Goal: Task Accomplishment & Management: Manage account settings

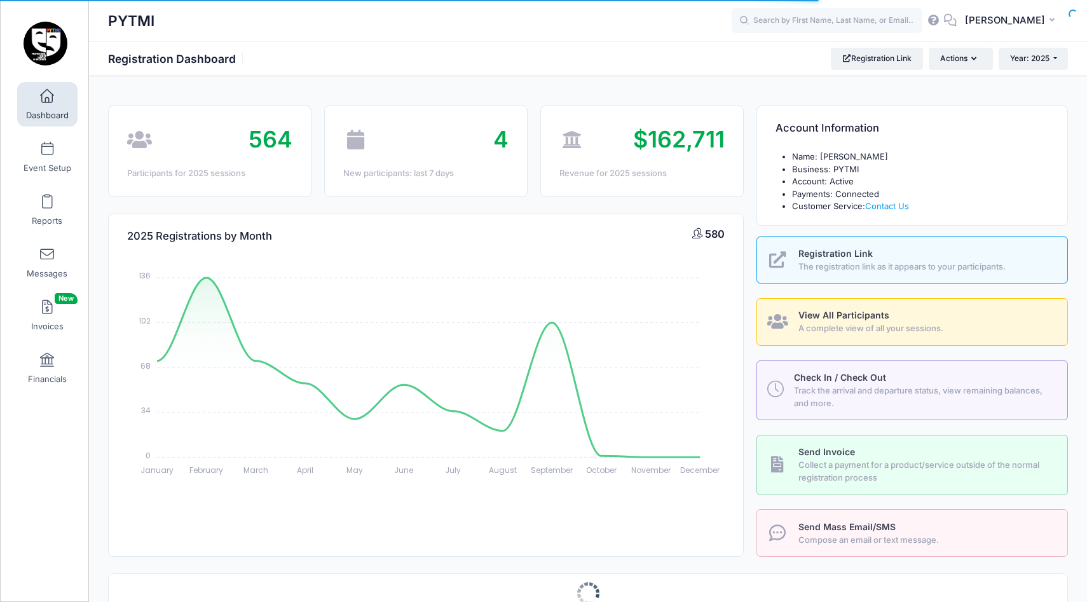
select select
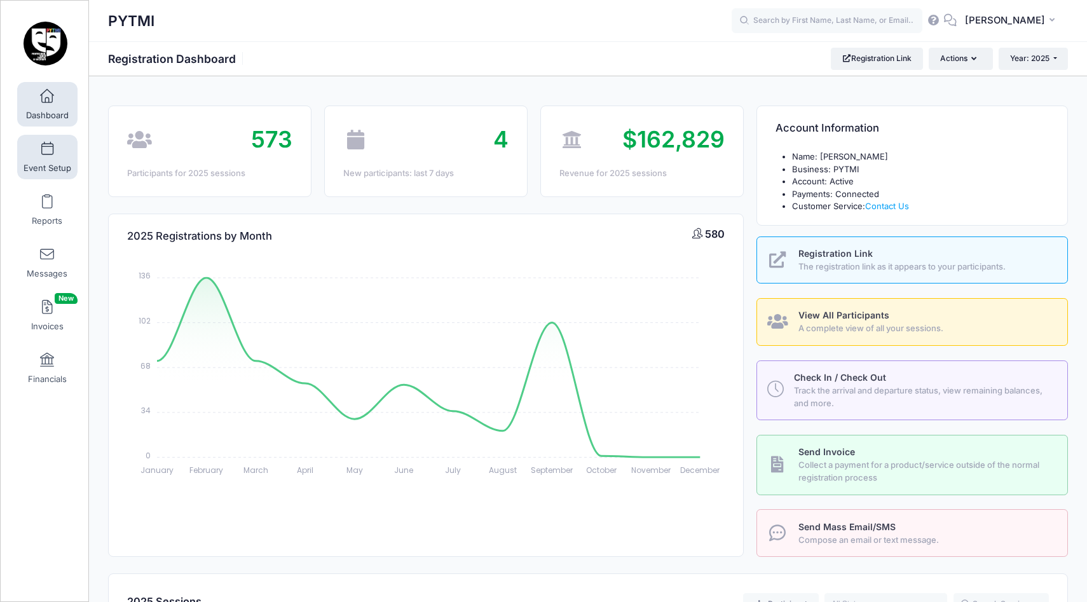
click at [48, 161] on link "Event Setup" at bounding box center [47, 157] width 60 height 44
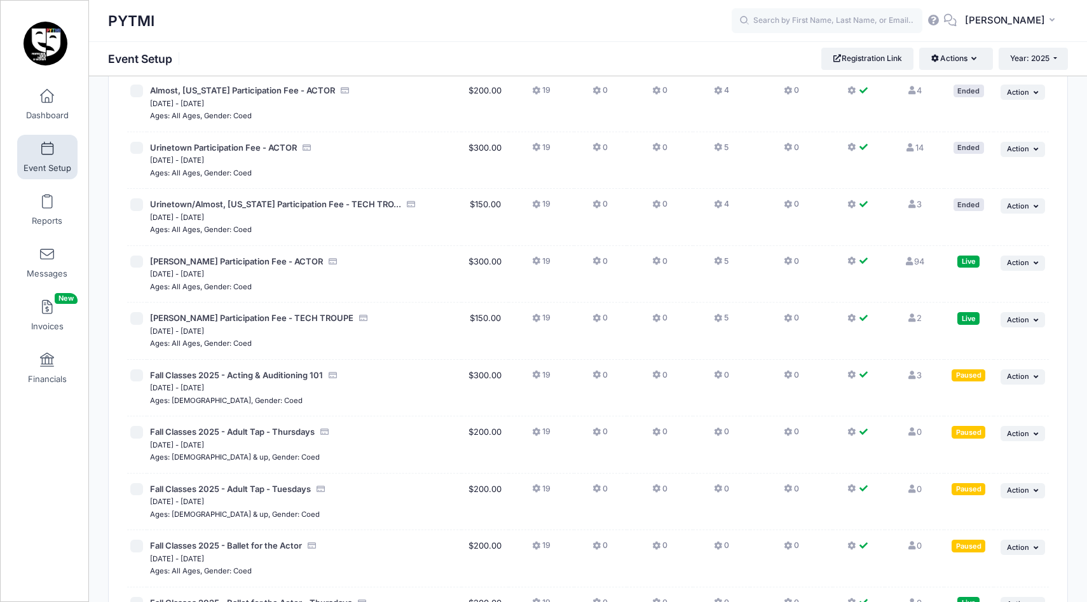
scroll to position [3174, 0]
click at [917, 257] on link "94 Full" at bounding box center [914, 262] width 20 height 10
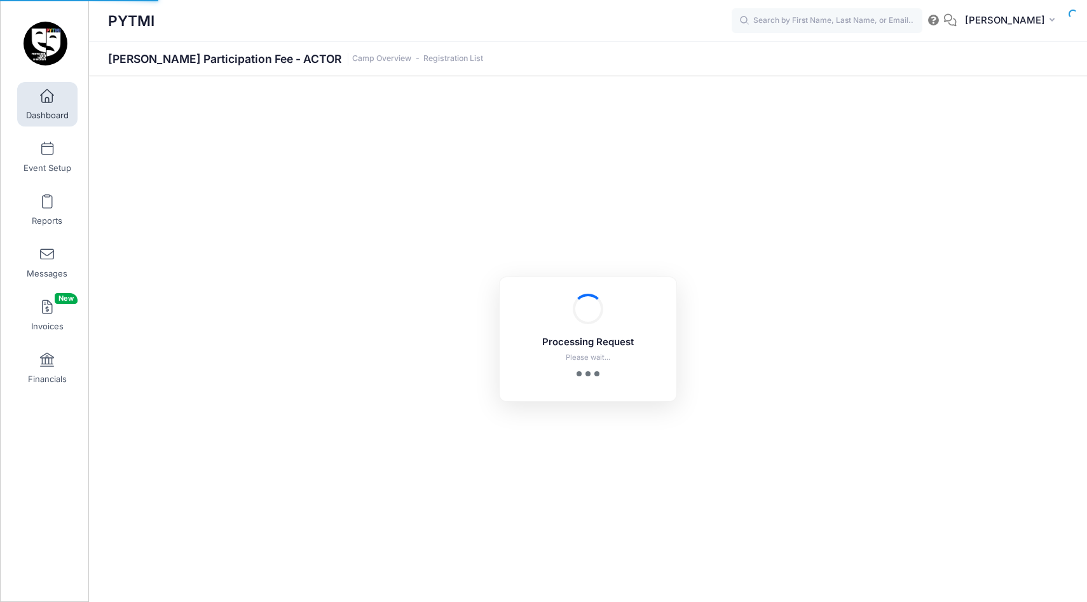
select select "10"
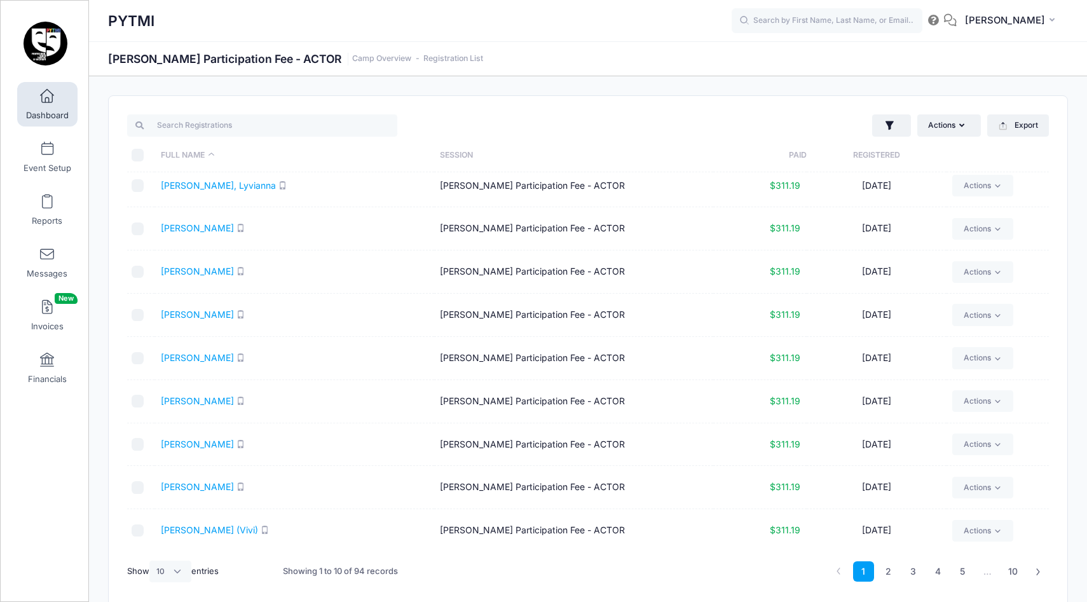
scroll to position [55, 0]
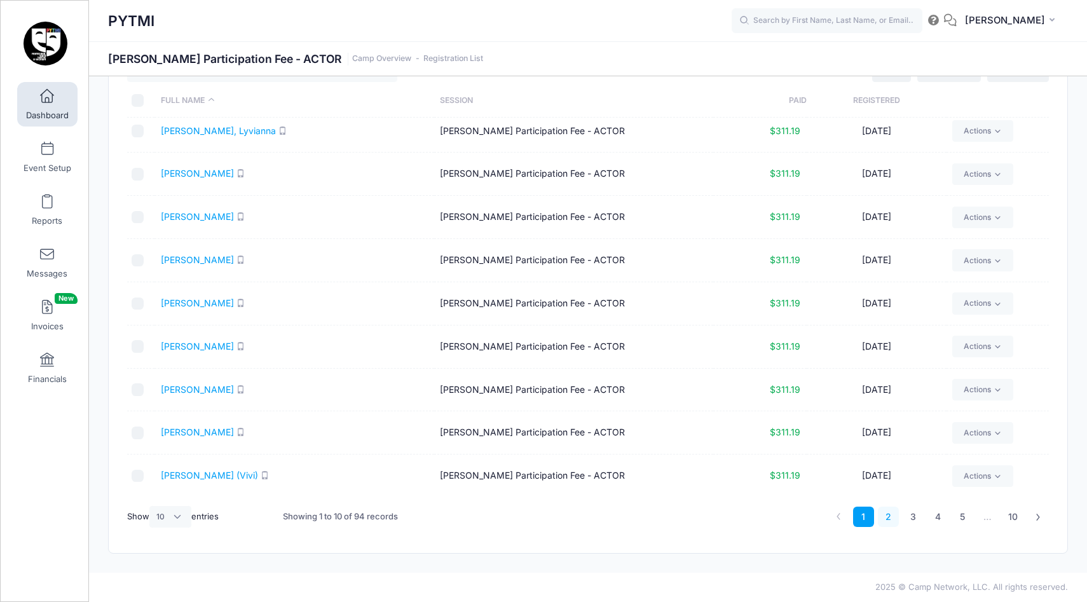
click at [891, 513] on link "2" at bounding box center [888, 516] width 21 height 21
click at [908, 516] on link "3" at bounding box center [912, 516] width 21 height 21
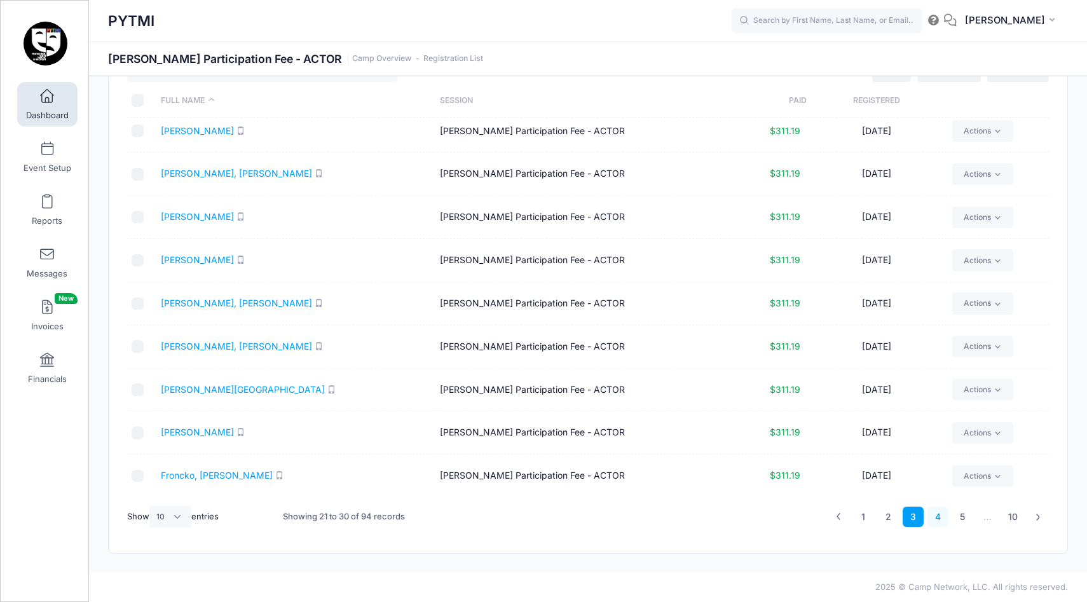
click at [935, 518] on link "4" at bounding box center [937, 516] width 21 height 21
click at [866, 515] on link "1" at bounding box center [863, 516] width 21 height 21
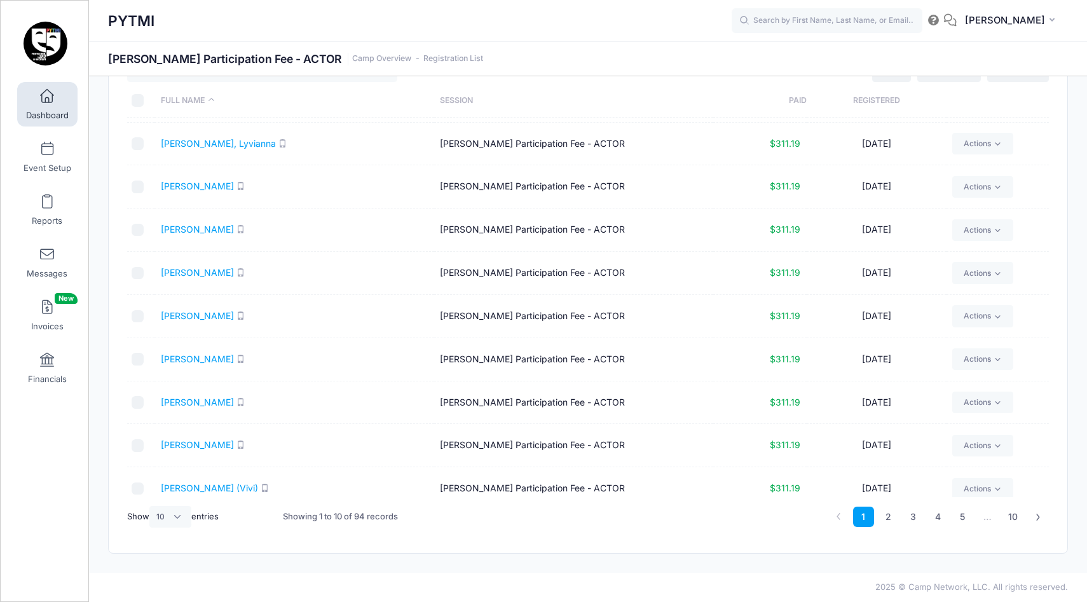
scroll to position [51, 0]
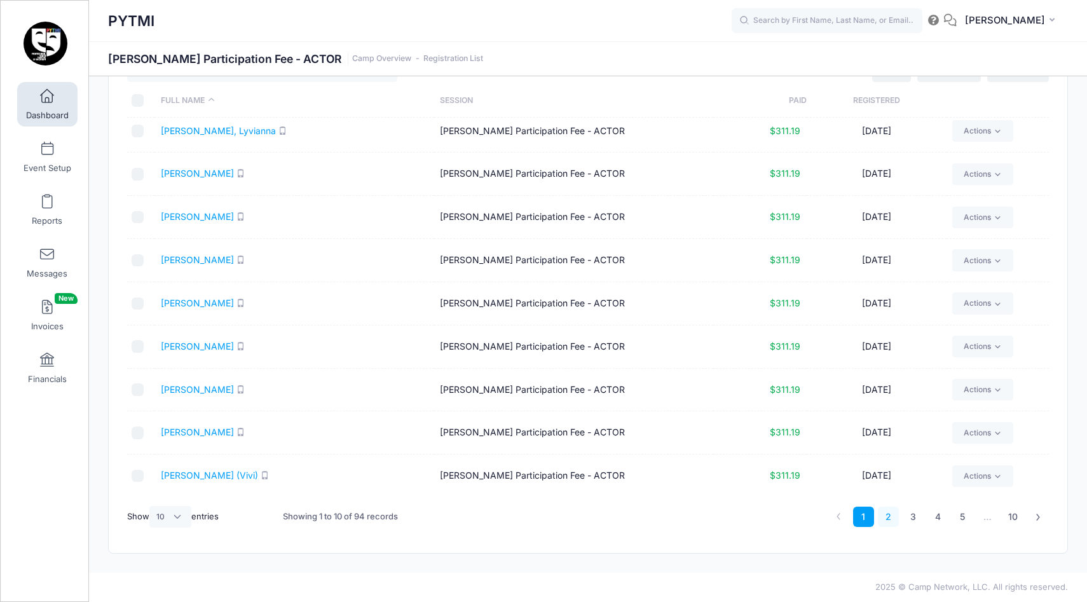
click at [892, 513] on link "2" at bounding box center [888, 516] width 21 height 21
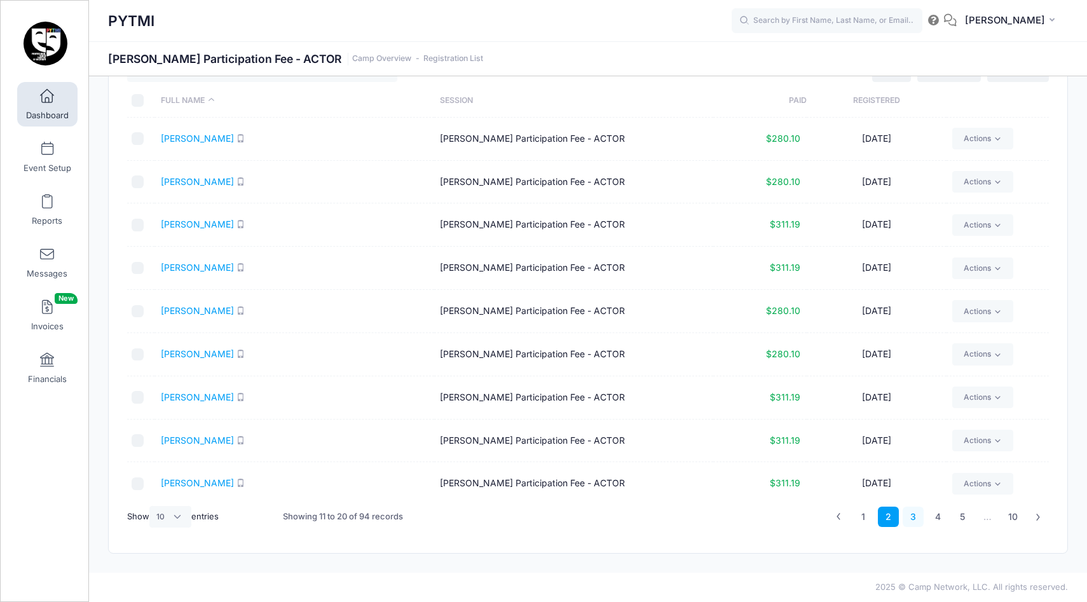
click at [913, 513] on link "3" at bounding box center [912, 516] width 21 height 21
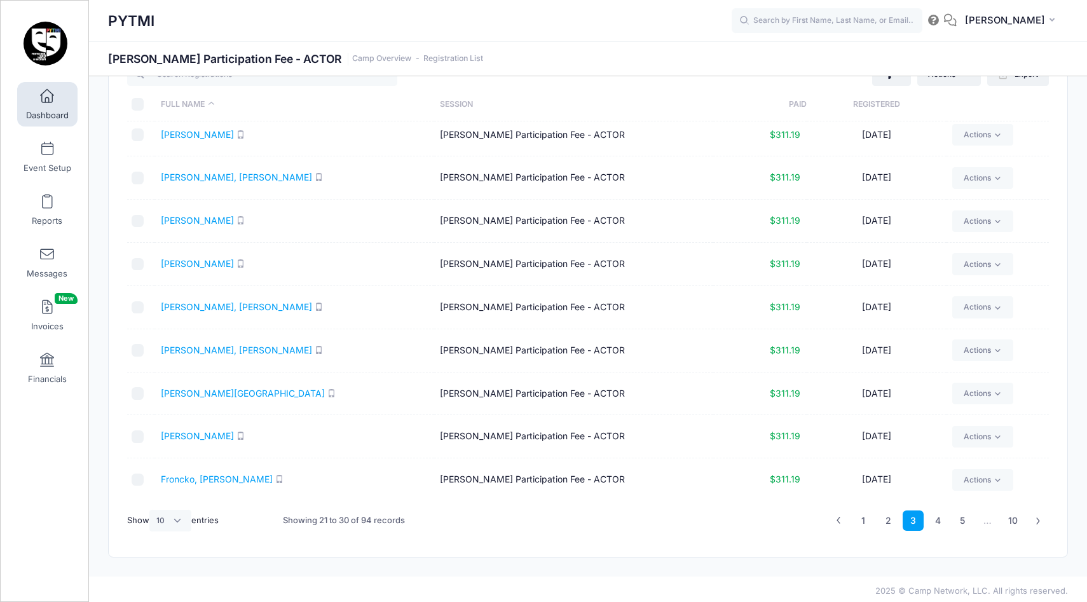
scroll to position [55, 0]
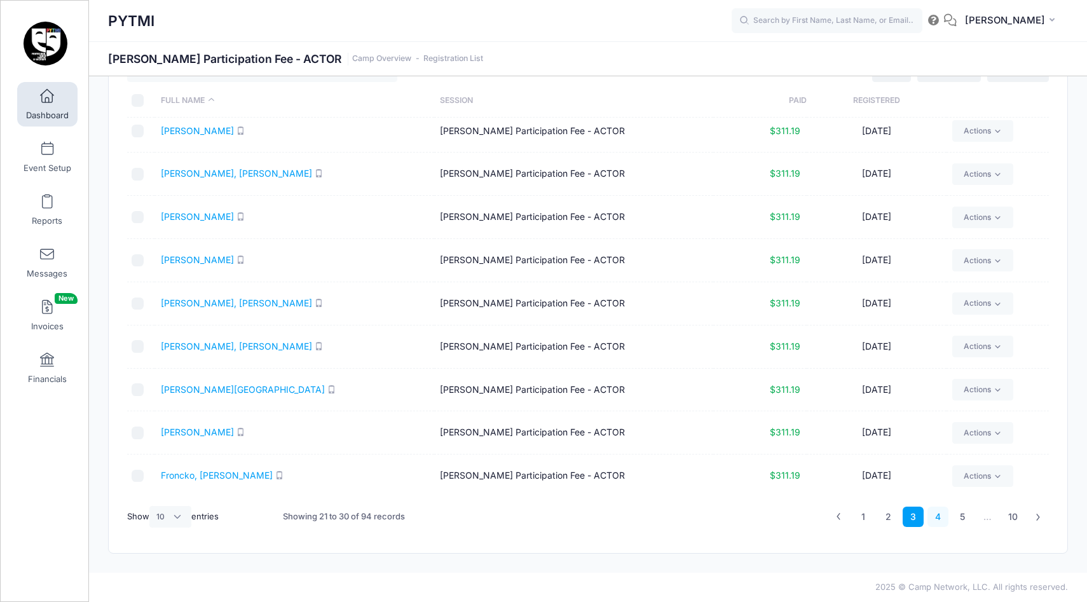
click at [937, 518] on link "4" at bounding box center [937, 516] width 21 height 21
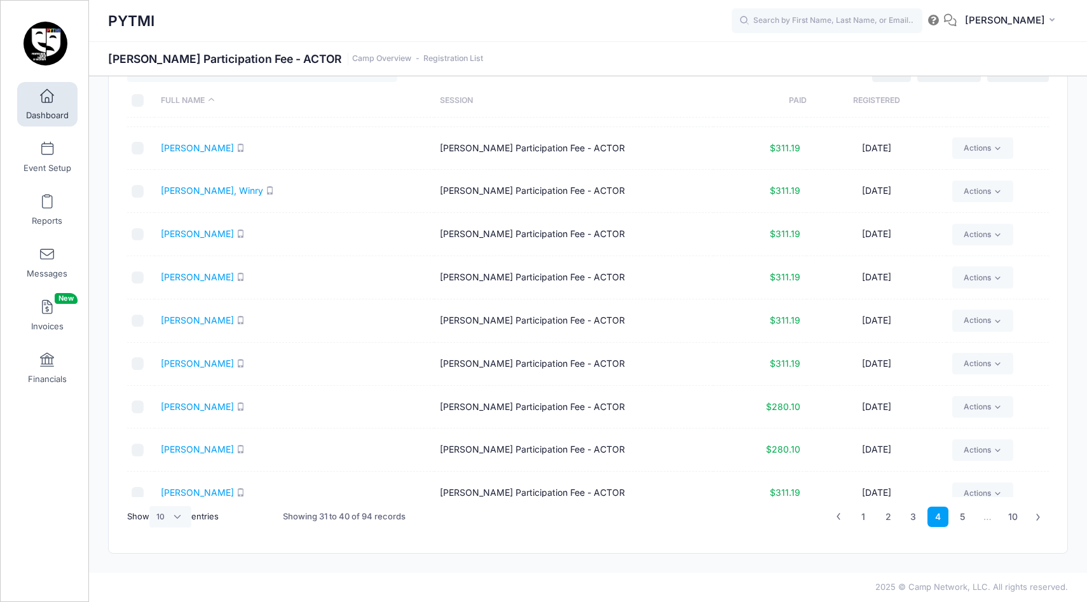
scroll to position [51, 0]
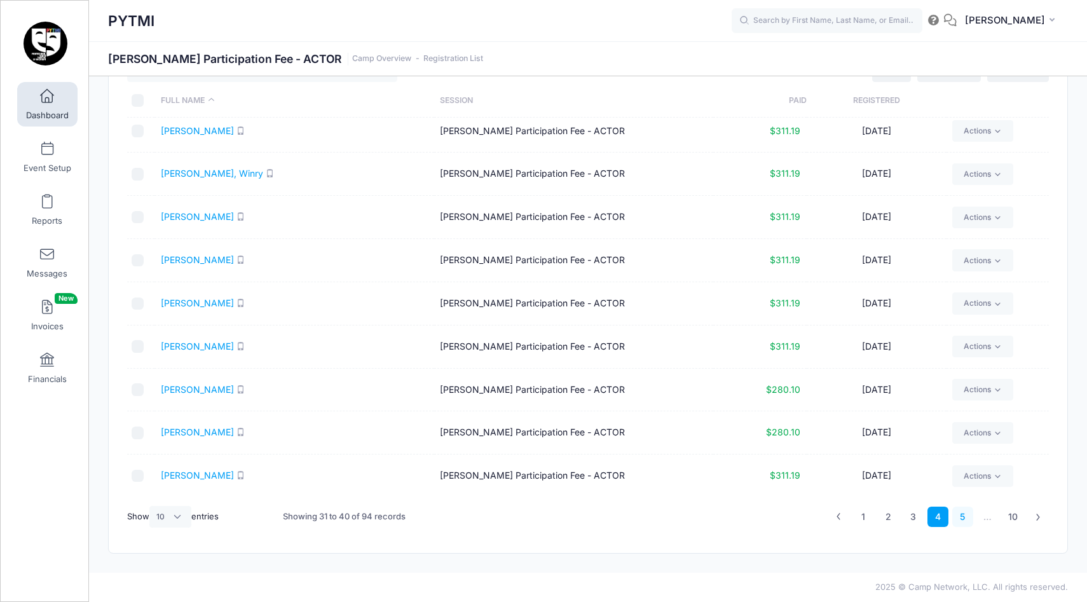
click at [961, 516] on link "5" at bounding box center [962, 516] width 21 height 21
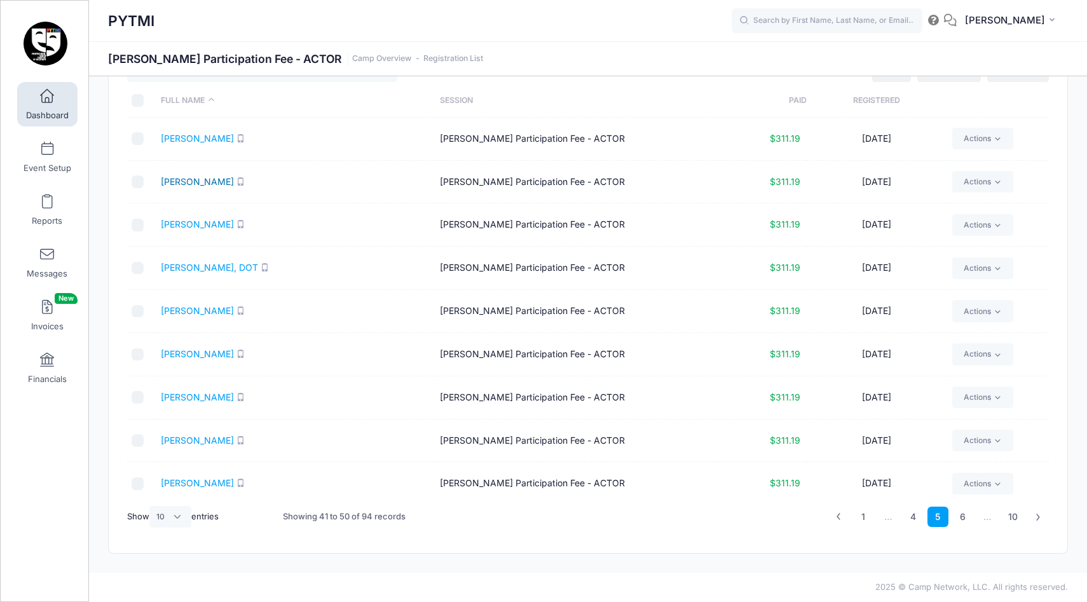
click at [200, 179] on link "Karthikeyan, Maya" at bounding box center [197, 181] width 73 height 11
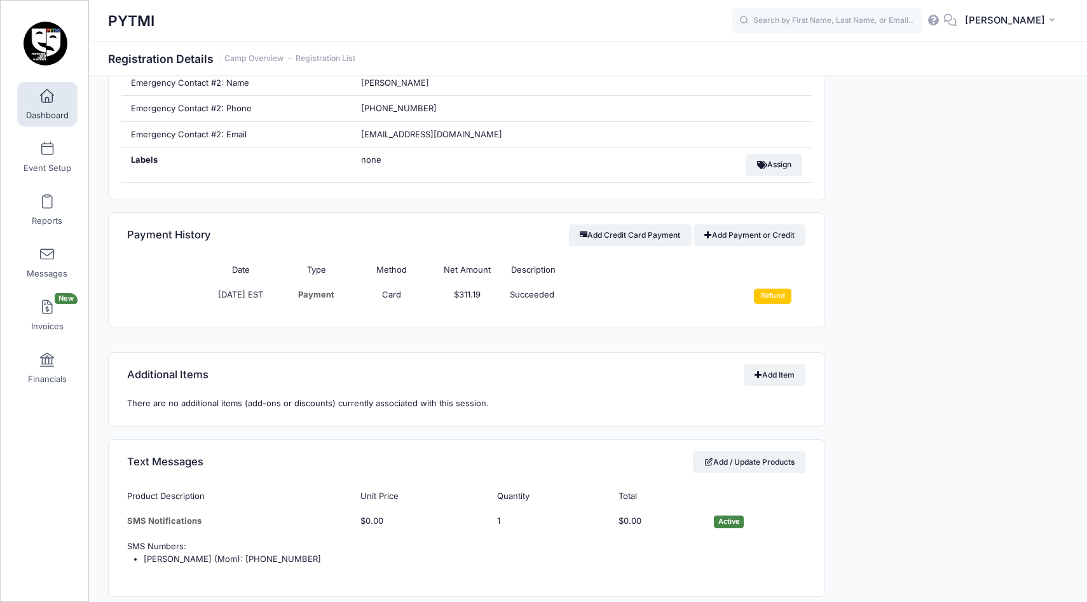
scroll to position [727, 0]
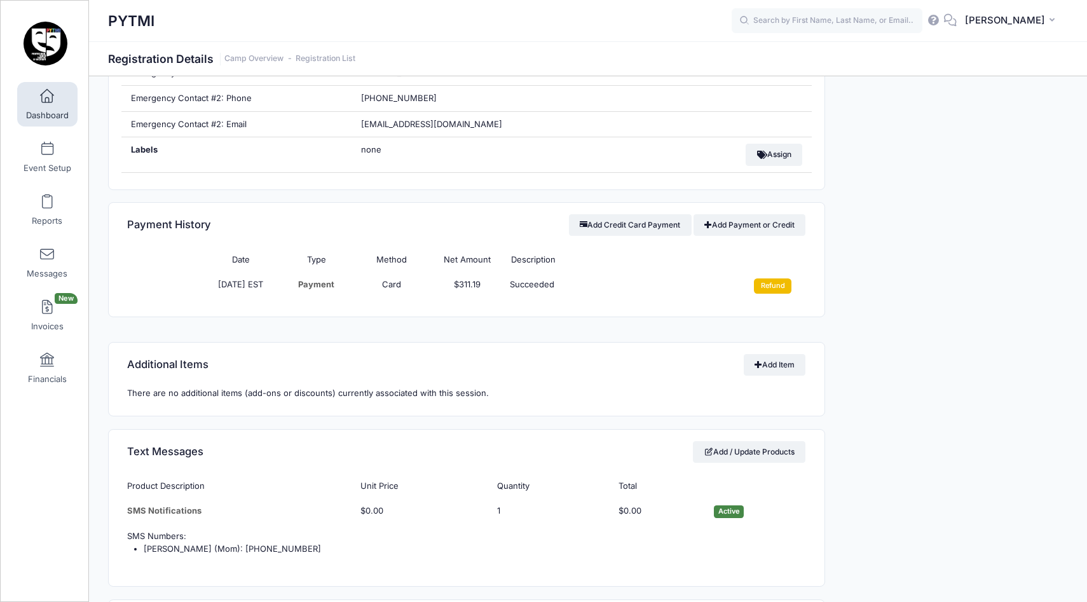
click at [767, 289] on input "Refund" at bounding box center [772, 285] width 37 height 15
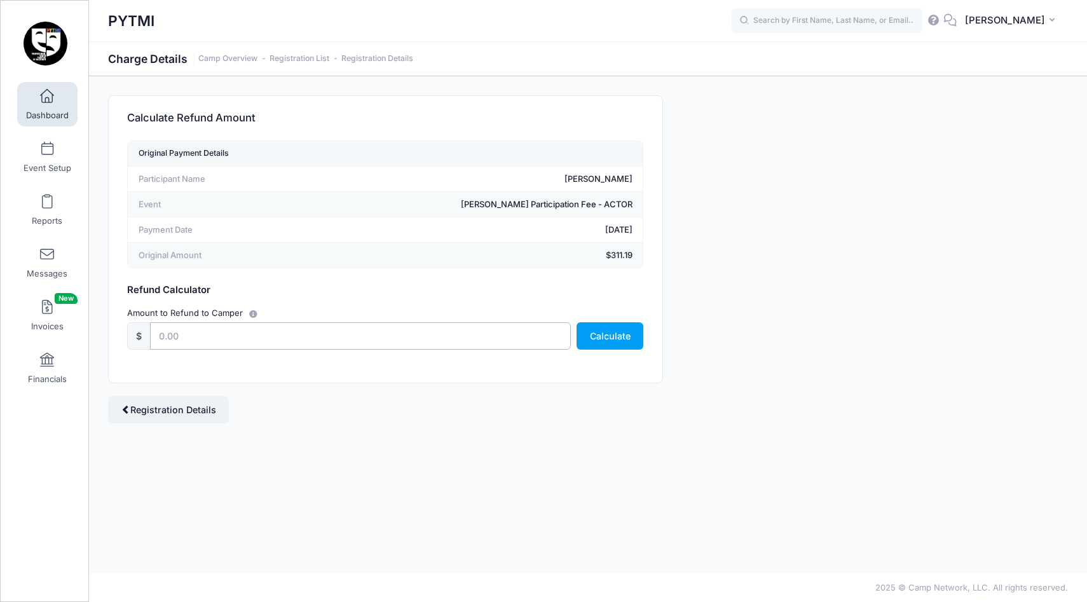
click at [244, 334] on input "text" at bounding box center [360, 335] width 420 height 27
type input "30"
click at [606, 332] on button "Calculate" at bounding box center [609, 335] width 67 height 27
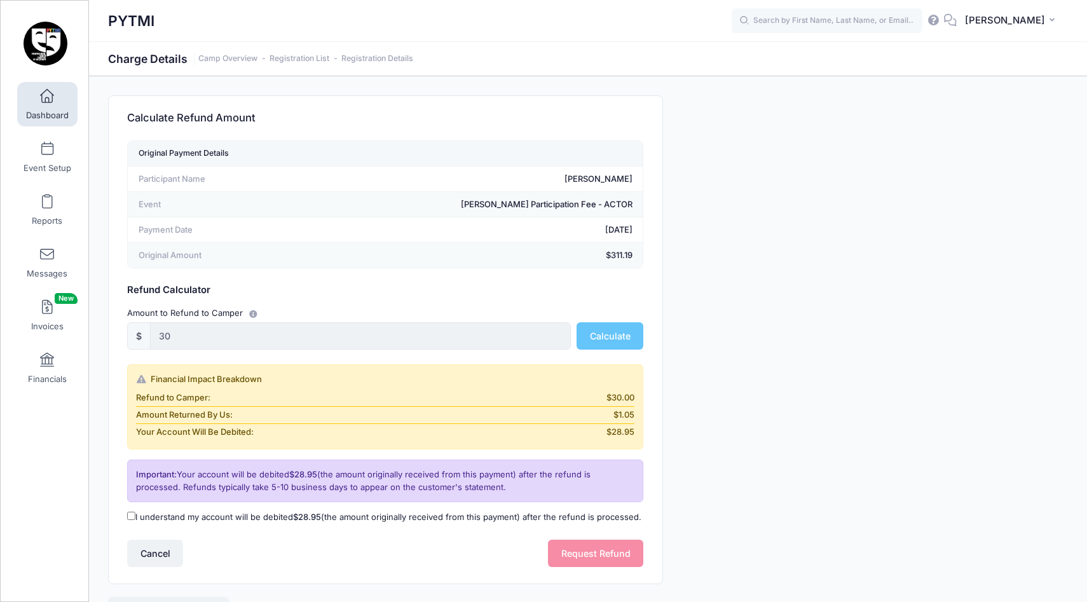
click at [131, 515] on input "I understand my account will be debited $28.95 (the amount originally received …" at bounding box center [131, 516] width 8 height 8
checkbox input "true"
click at [568, 550] on button "Request Refund" at bounding box center [595, 553] width 95 height 27
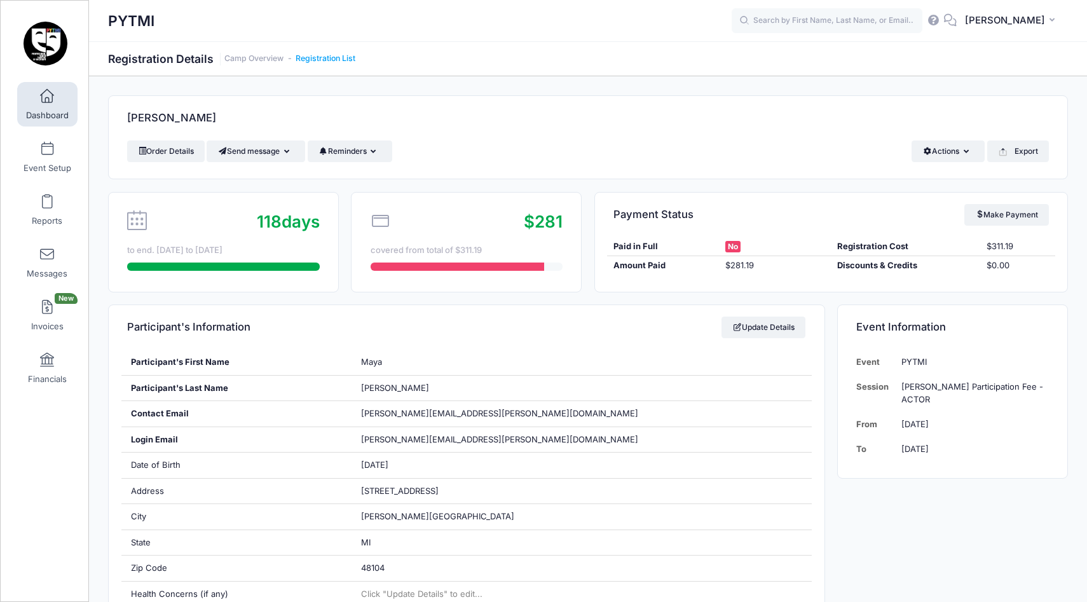
click at [330, 58] on link "Registration List" at bounding box center [326, 59] width 60 height 10
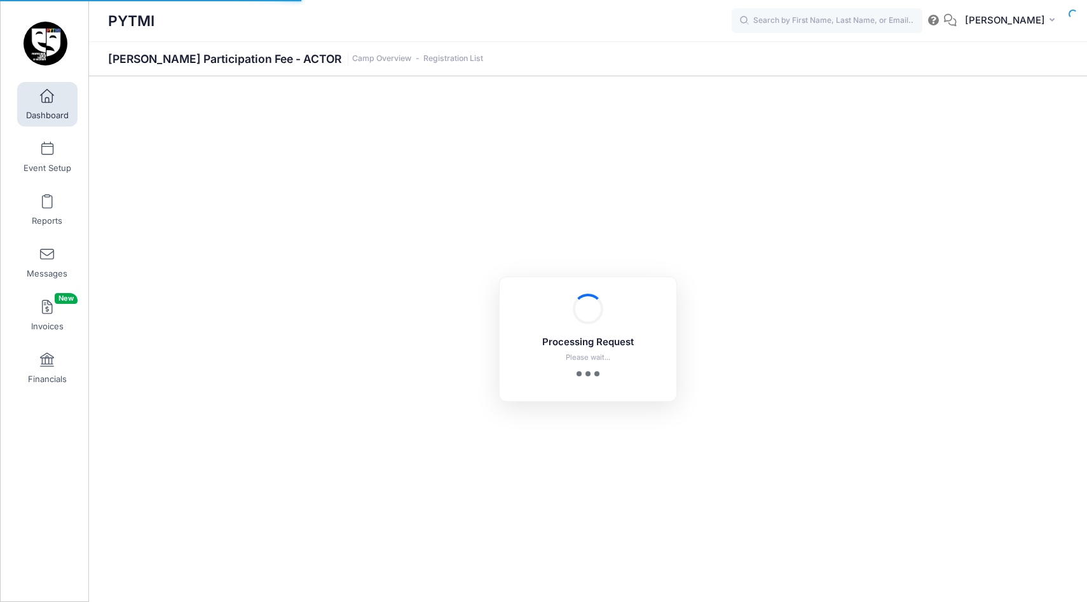
select select "10"
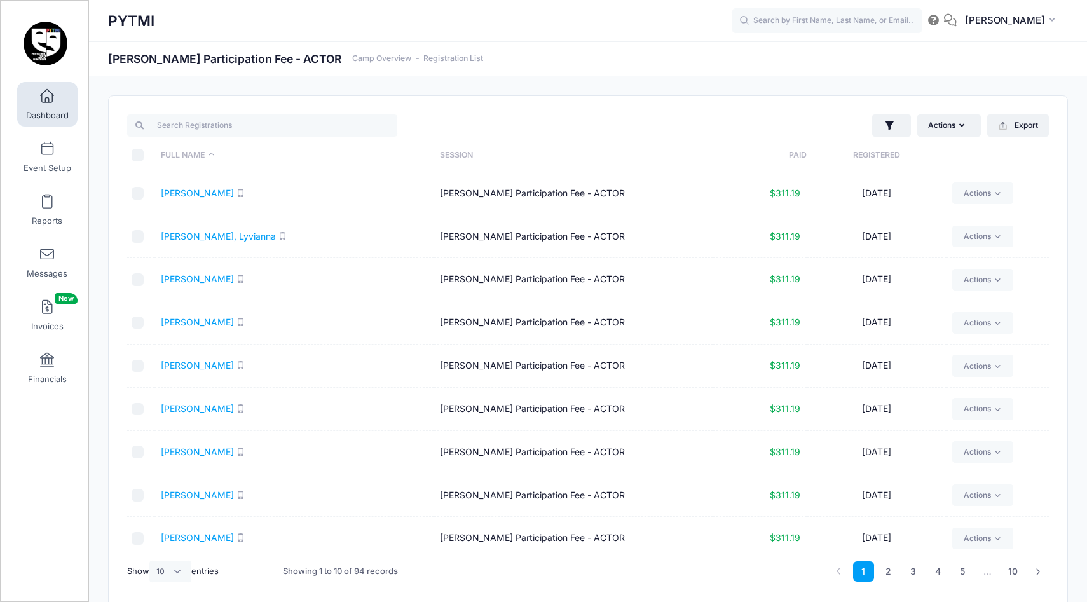
scroll to position [51, 0]
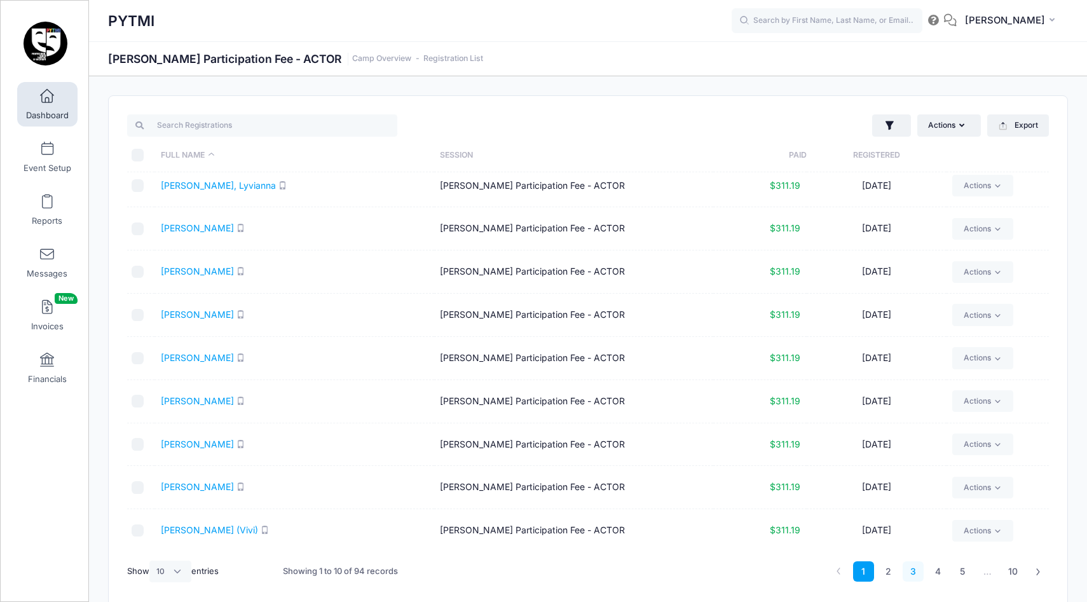
click at [911, 572] on link "3" at bounding box center [912, 571] width 21 height 21
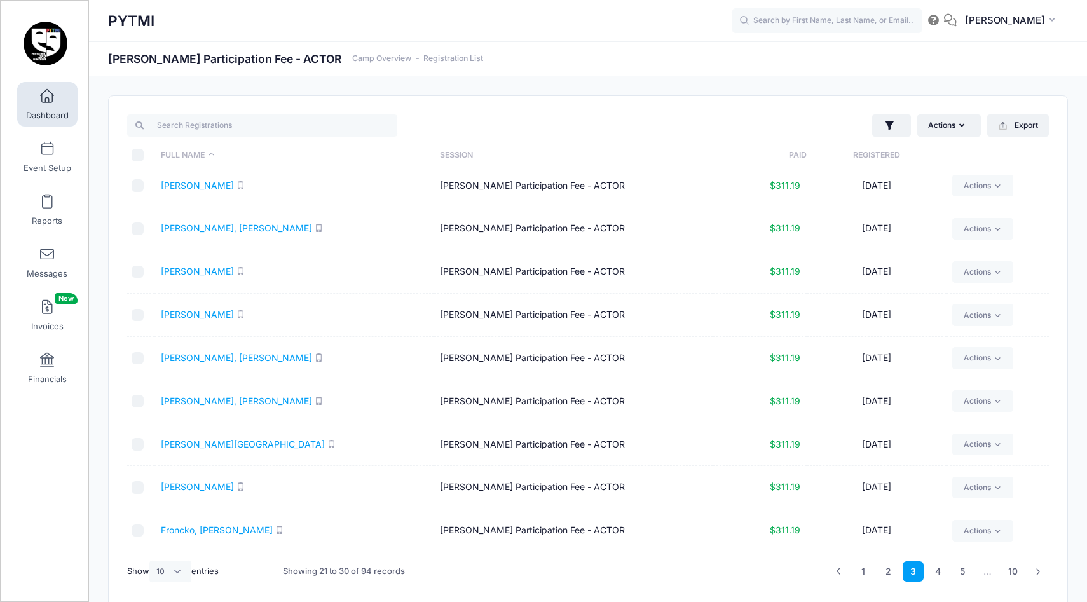
scroll to position [55, 0]
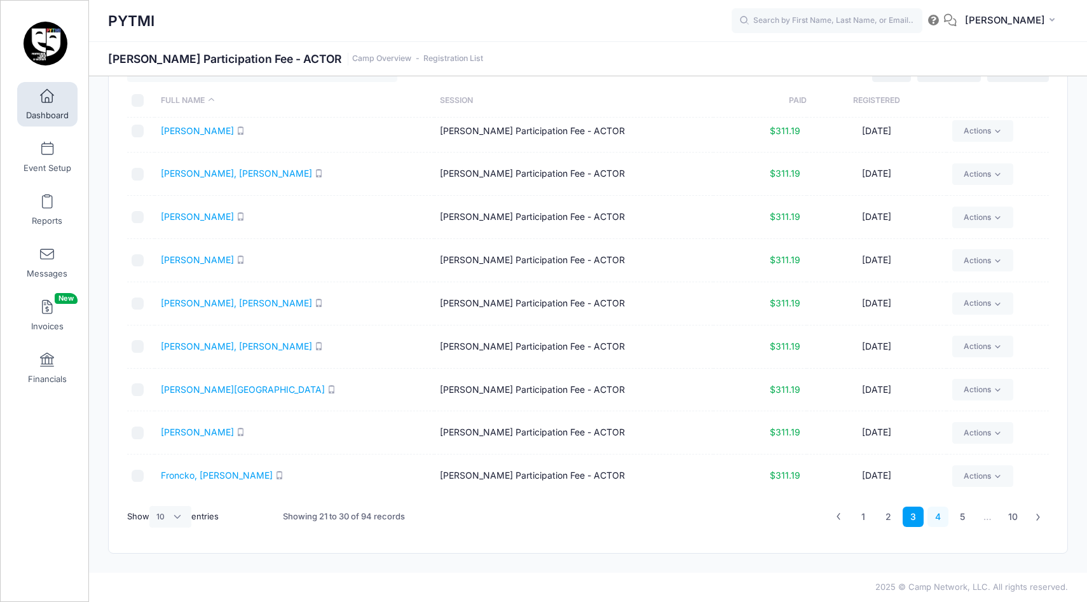
click at [938, 513] on link "4" at bounding box center [937, 516] width 21 height 21
click at [963, 515] on link "5" at bounding box center [962, 516] width 21 height 21
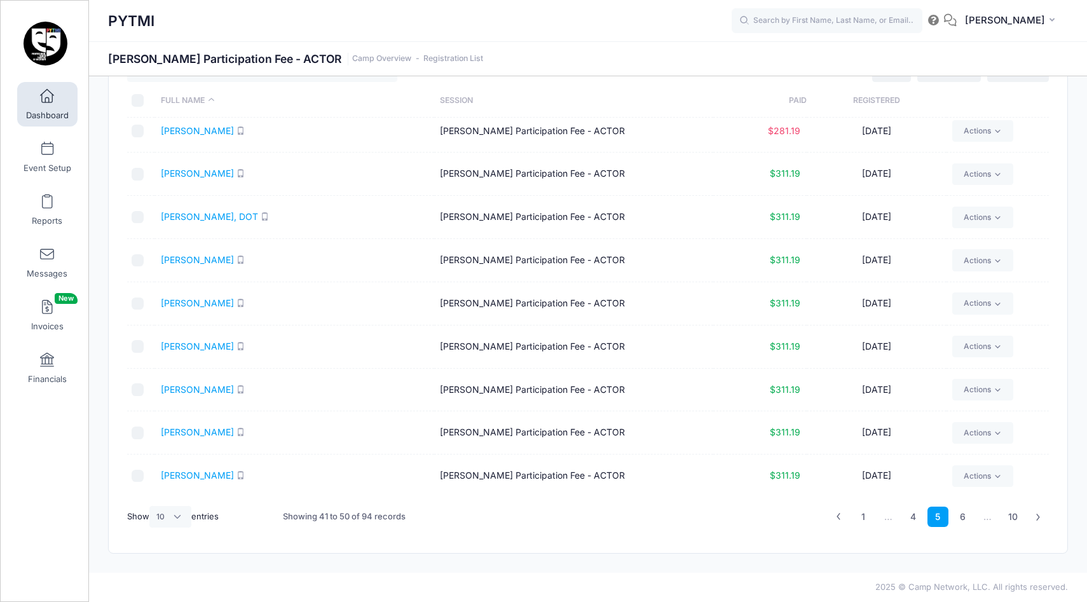
click at [192, 167] on td "Karthikeyan, Neela" at bounding box center [294, 174] width 280 height 43
click at [186, 172] on link "Karthikeyan, Neela" at bounding box center [197, 173] width 73 height 11
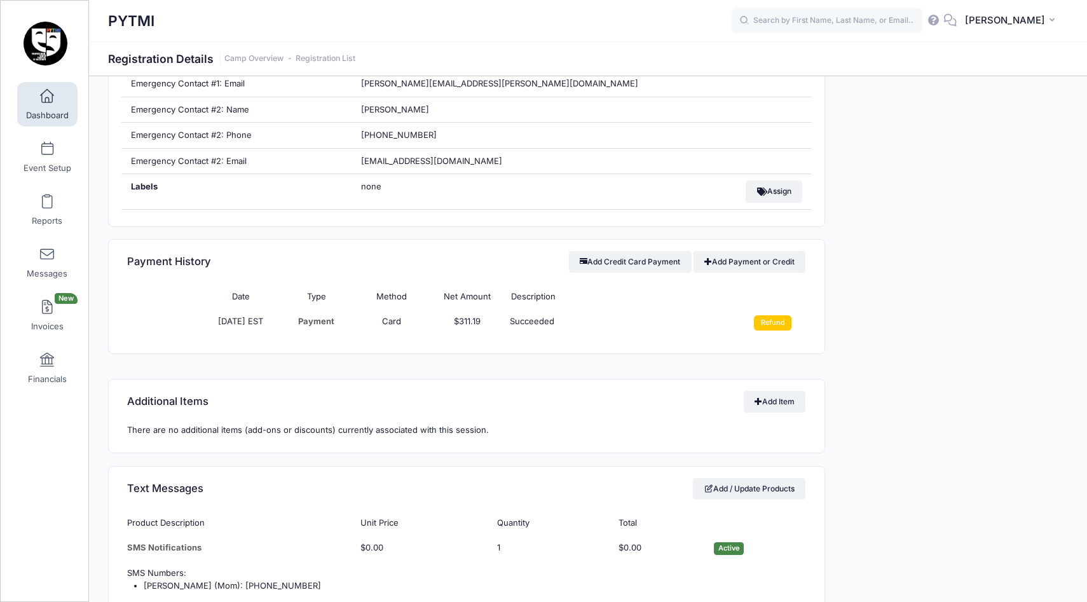
scroll to position [696, 0]
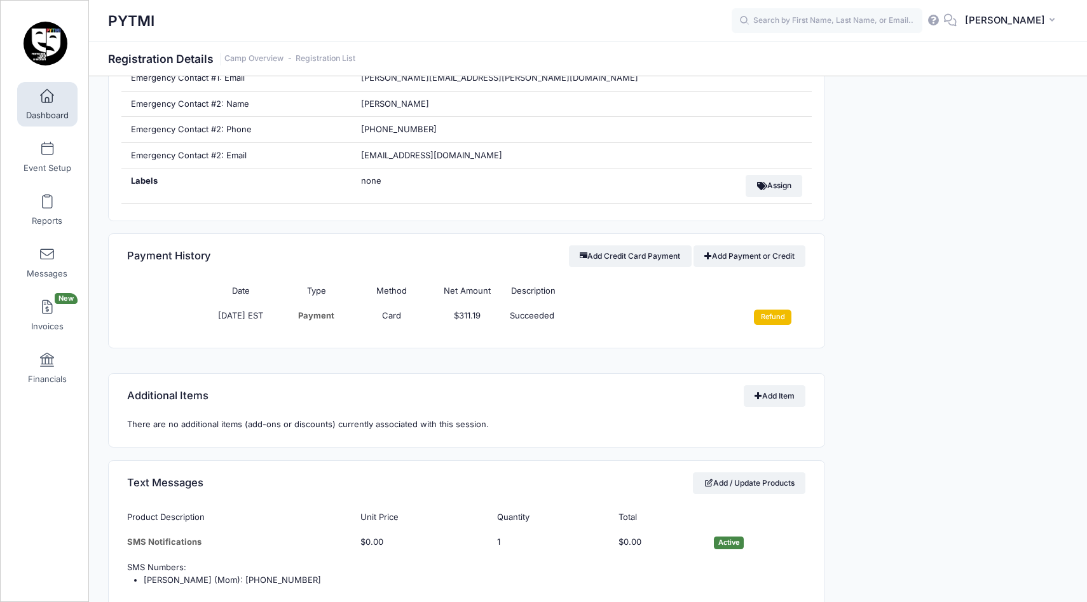
click at [780, 322] on input "Refund" at bounding box center [772, 316] width 37 height 15
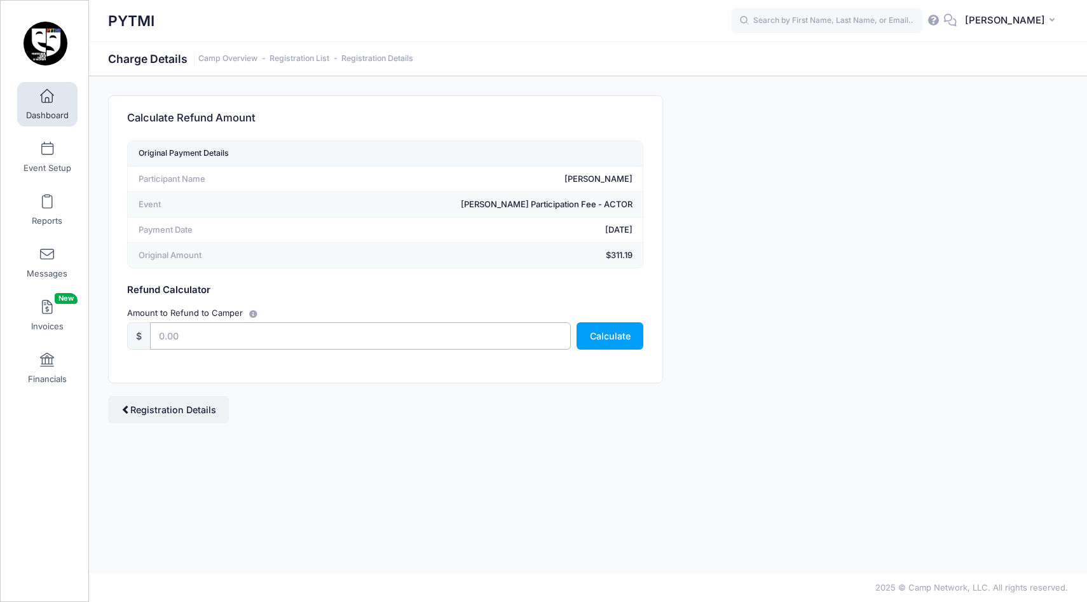
click at [205, 340] on input "text" at bounding box center [360, 335] width 420 height 27
type input "30"
click at [591, 325] on button "Calculate" at bounding box center [609, 335] width 67 height 27
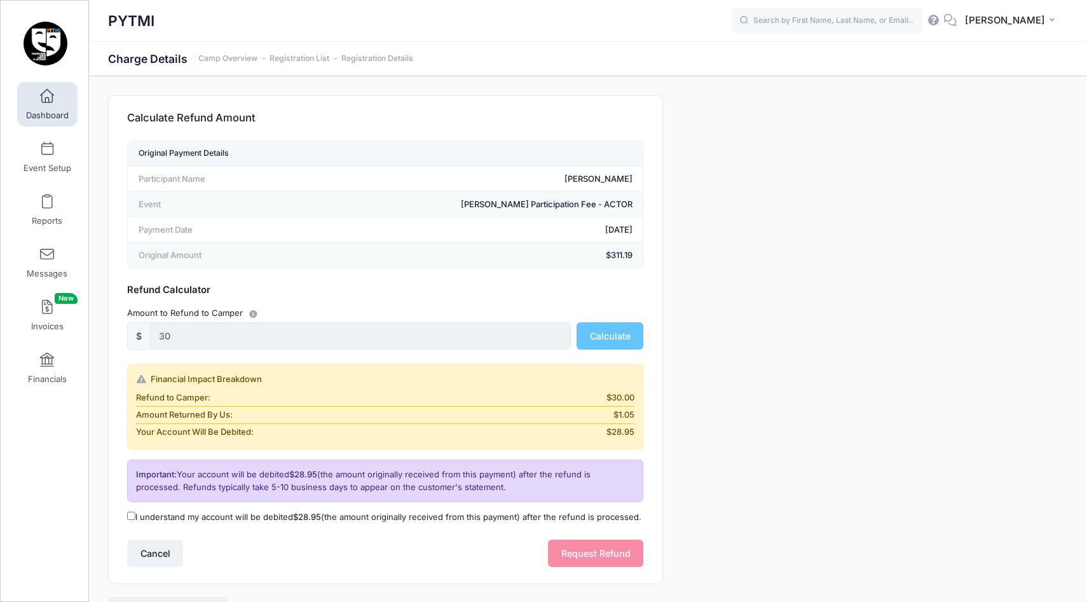
click at [133, 516] on input "I understand my account will be debited $28.95 (the amount originally received …" at bounding box center [131, 516] width 8 height 8
checkbox input "true"
click at [606, 555] on button "Request Refund" at bounding box center [595, 553] width 95 height 27
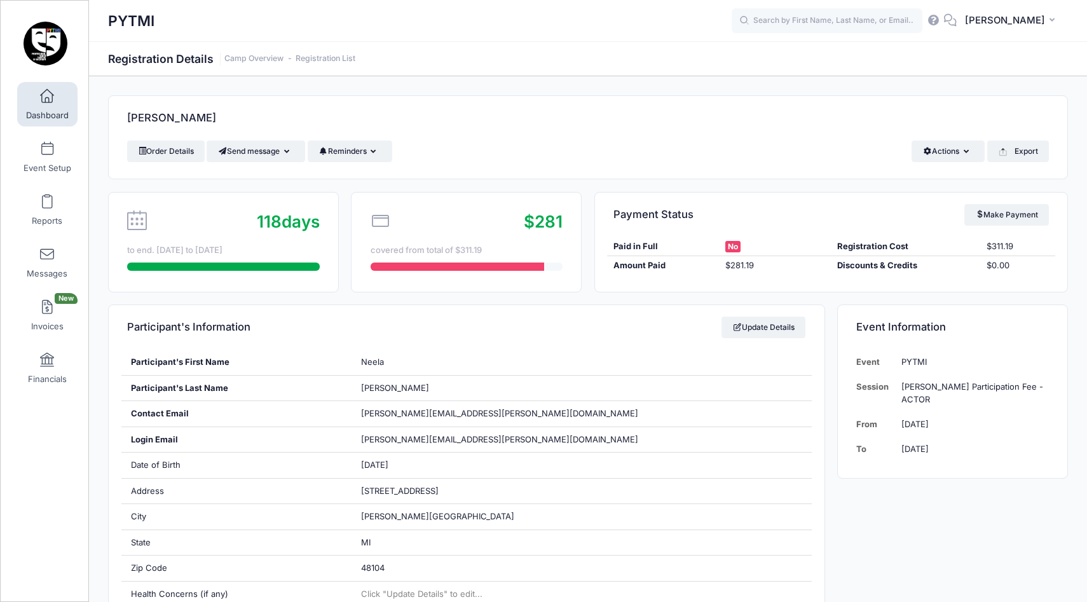
click at [330, 64] on h1 "Registration Details Camp Overview Registration List" at bounding box center [231, 58] width 247 height 13
click at [331, 59] on link "Registration List" at bounding box center [326, 59] width 60 height 10
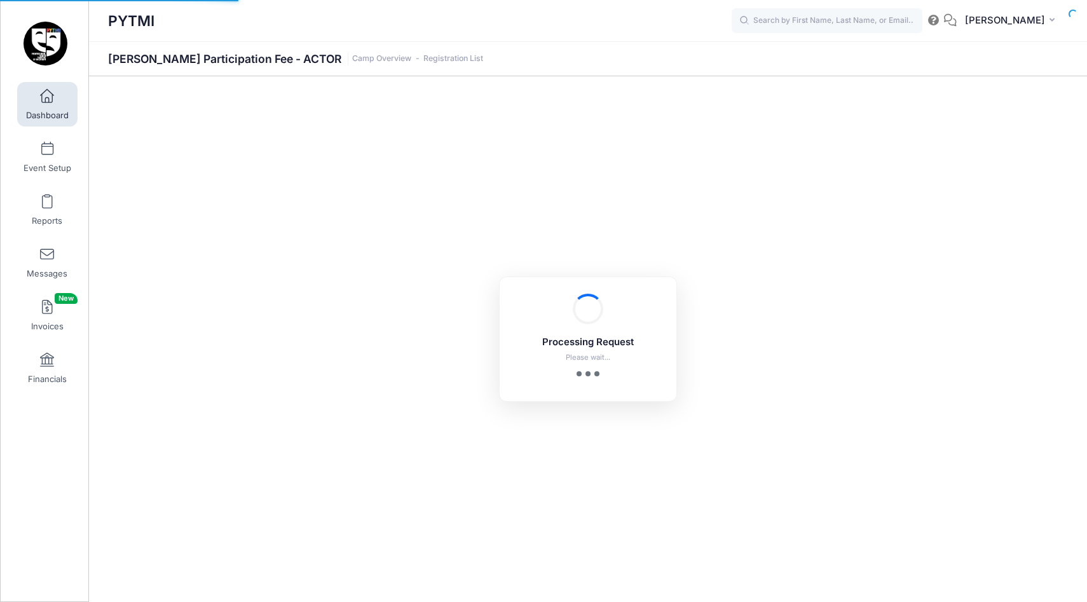
select select "10"
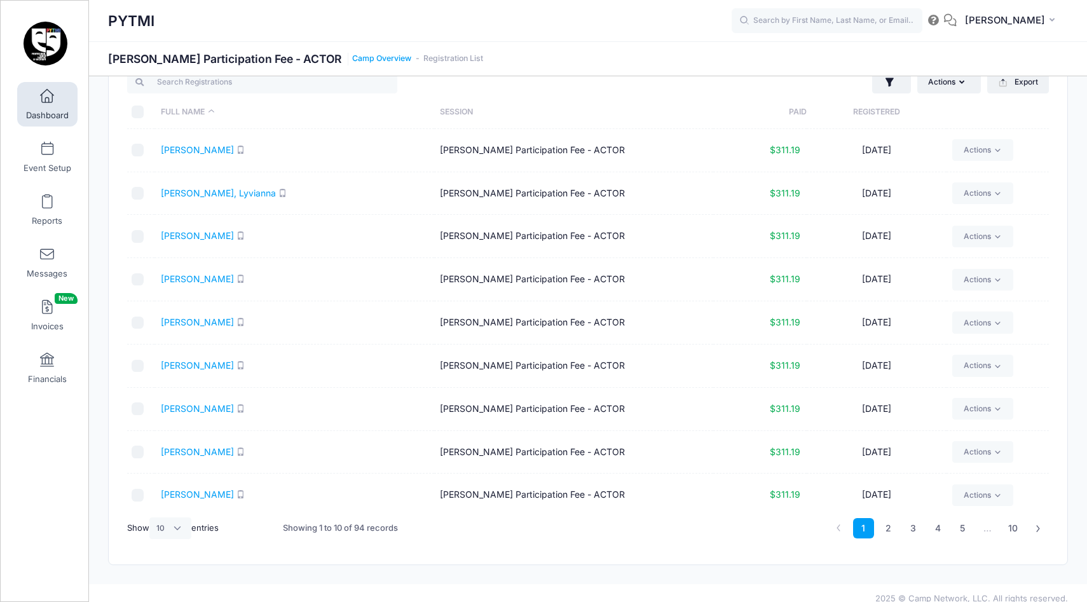
scroll to position [55, 0]
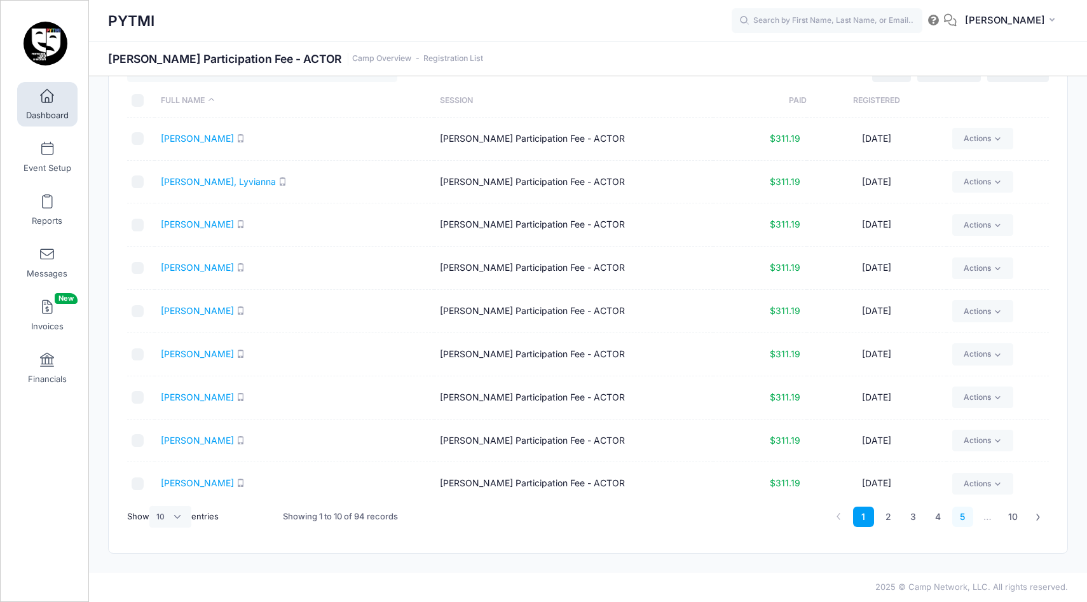
click at [962, 515] on link "5" at bounding box center [962, 516] width 21 height 21
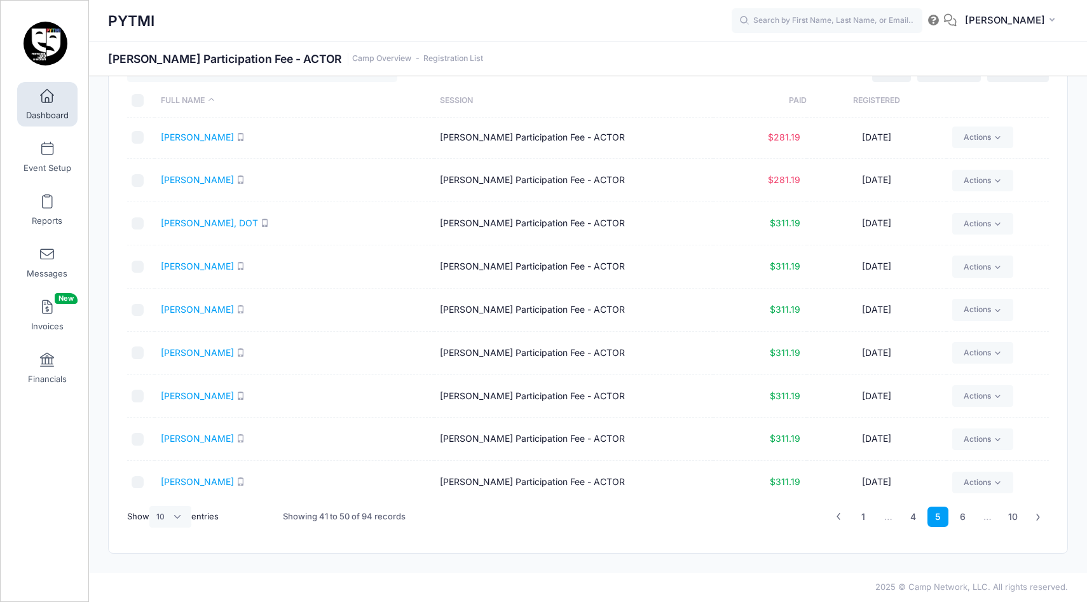
scroll to position [51, 0]
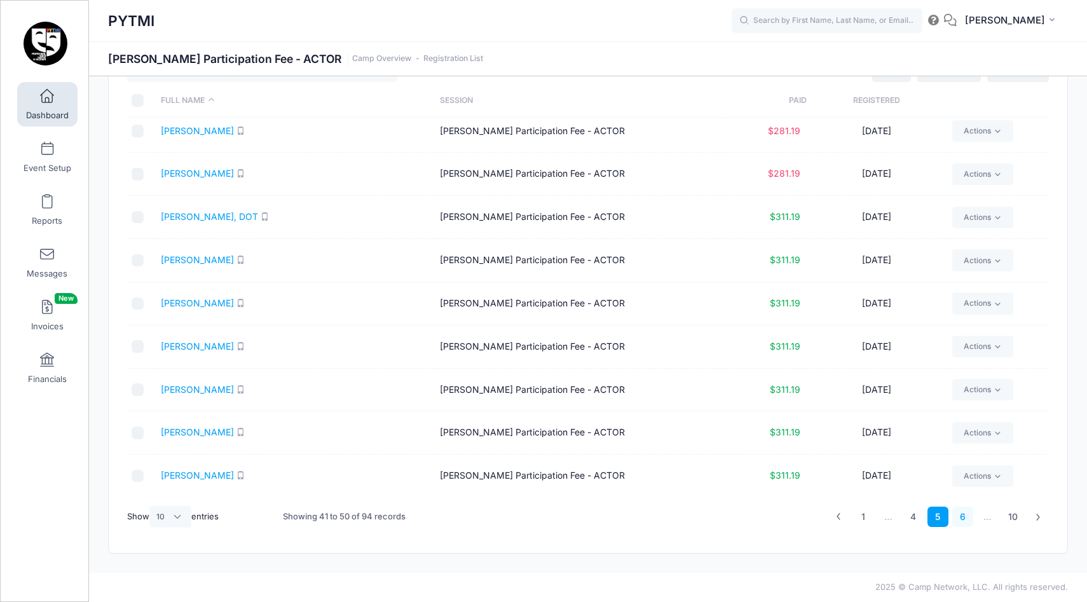
click at [962, 520] on link "6" at bounding box center [962, 516] width 21 height 21
click at [965, 517] on link "7" at bounding box center [962, 516] width 21 height 21
click at [962, 521] on link "8" at bounding box center [962, 516] width 21 height 21
click at [990, 514] on link "9" at bounding box center [987, 516] width 21 height 21
click at [1016, 518] on link "10" at bounding box center [1013, 516] width 22 height 21
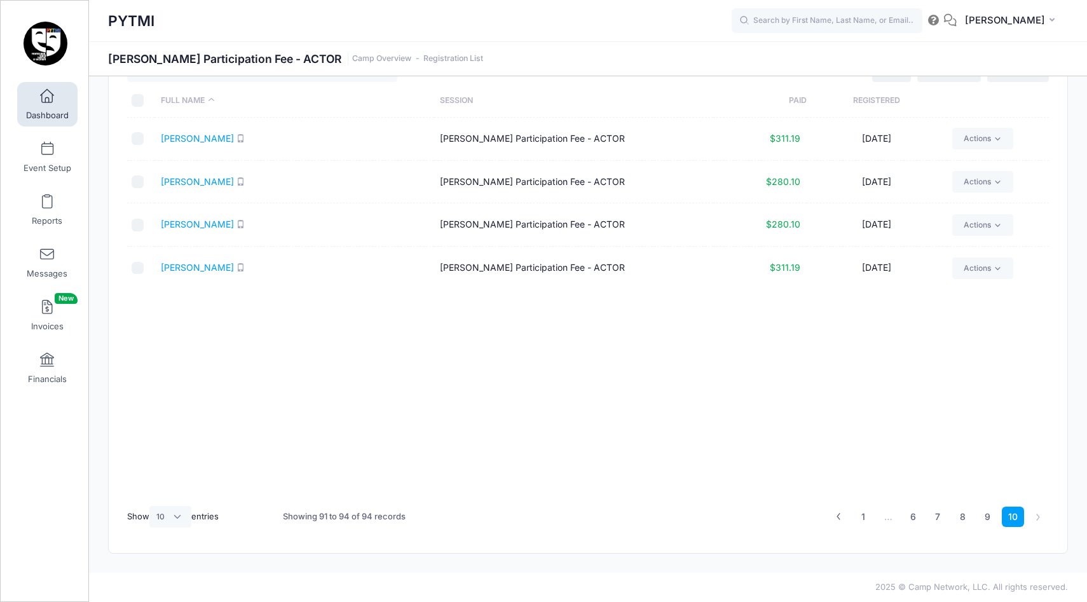
scroll to position [0, 0]
click at [175, 137] on link "[PERSON_NAME]" at bounding box center [197, 138] width 73 height 11
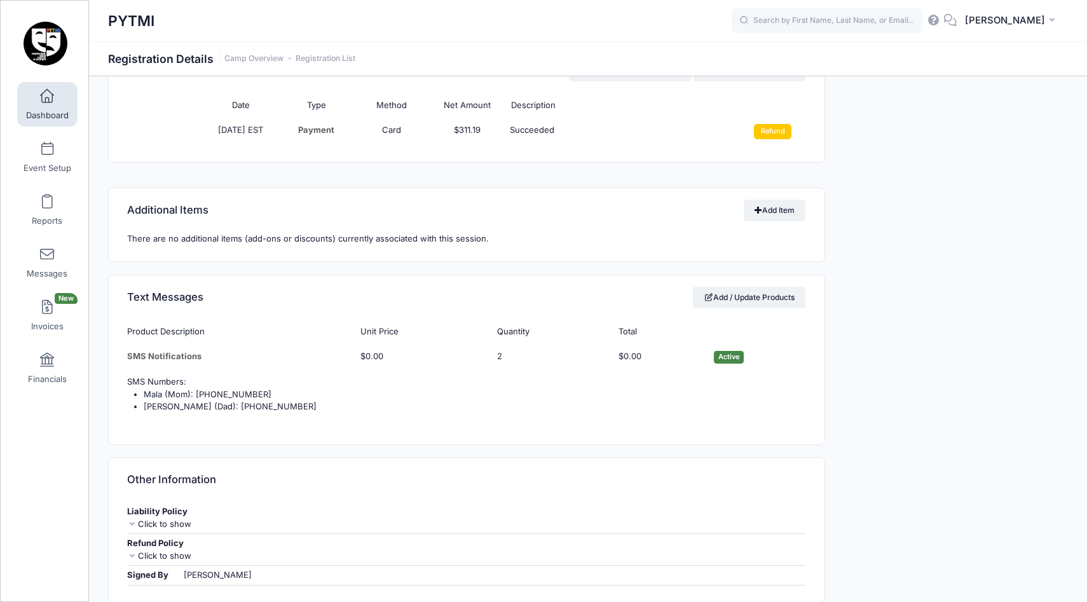
scroll to position [884, 0]
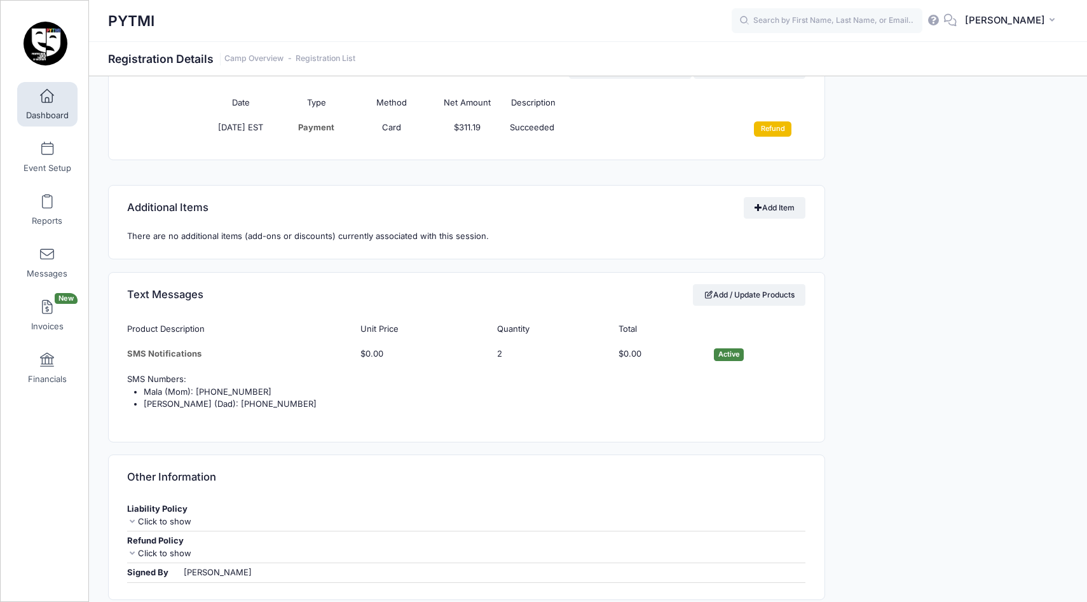
click at [782, 130] on input "Refund" at bounding box center [772, 128] width 37 height 15
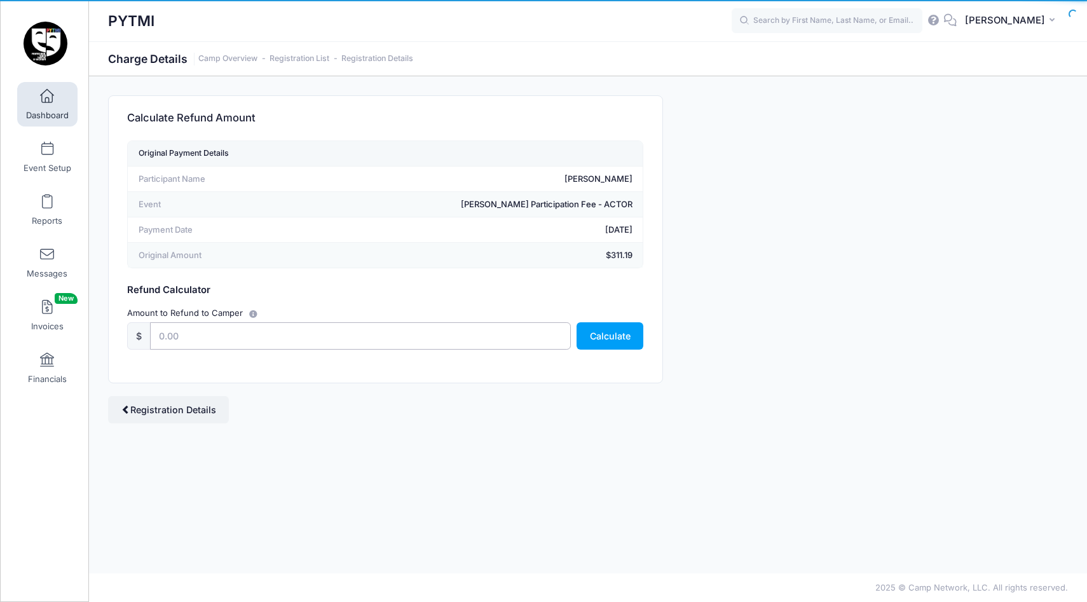
click at [173, 336] on input "text" at bounding box center [360, 335] width 420 height 27
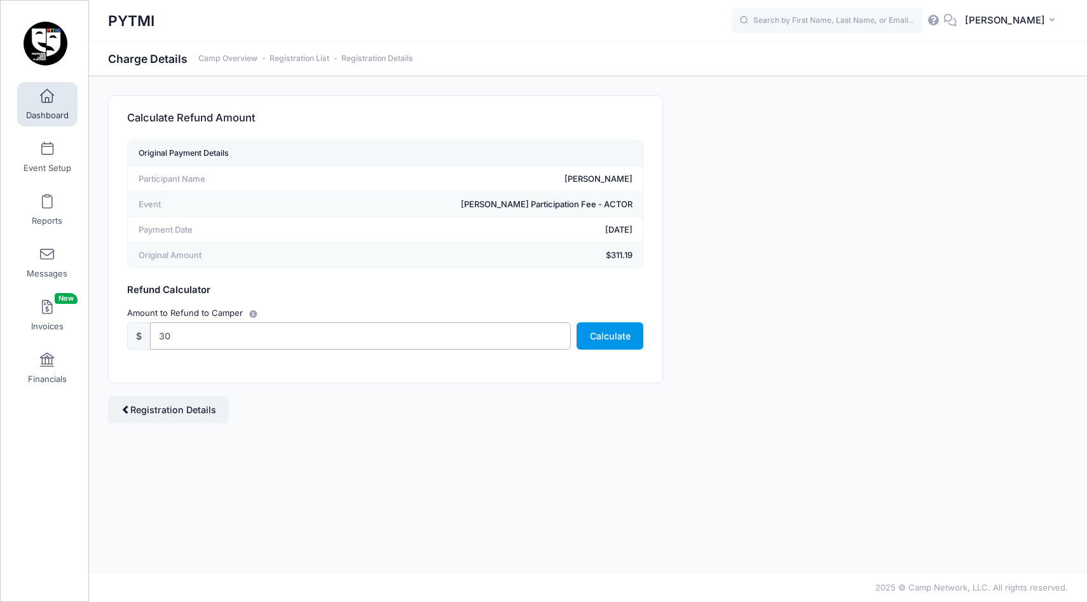
type input "30"
click at [623, 341] on button "Calculate" at bounding box center [609, 335] width 67 height 27
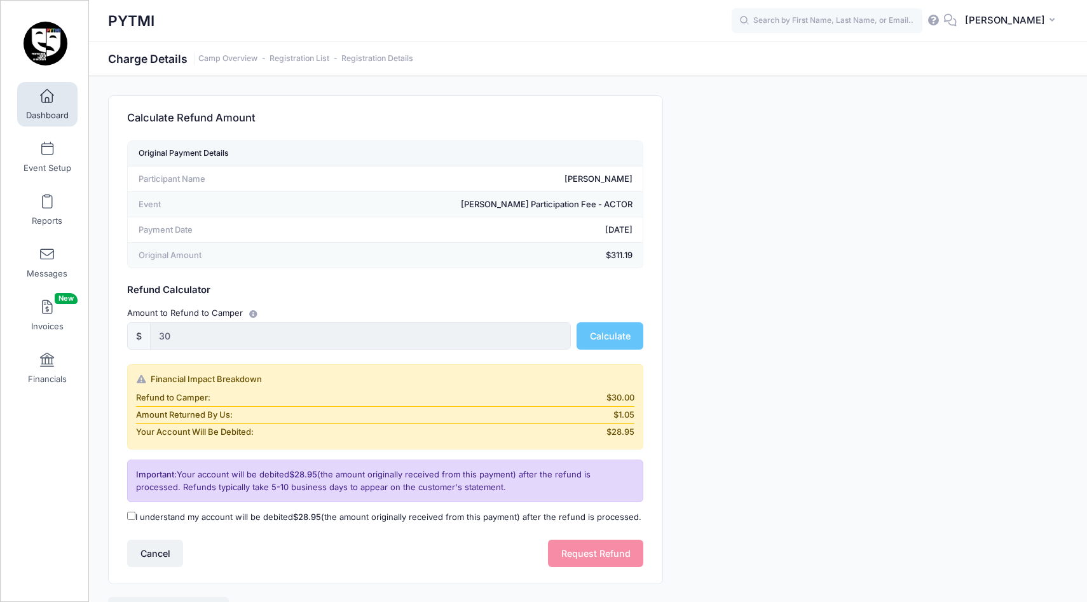
click at [132, 518] on input "I understand my account will be debited $28.95 (the amount originally received …" at bounding box center [131, 516] width 8 height 8
checkbox input "true"
click at [568, 557] on button "Request Refund" at bounding box center [595, 553] width 95 height 27
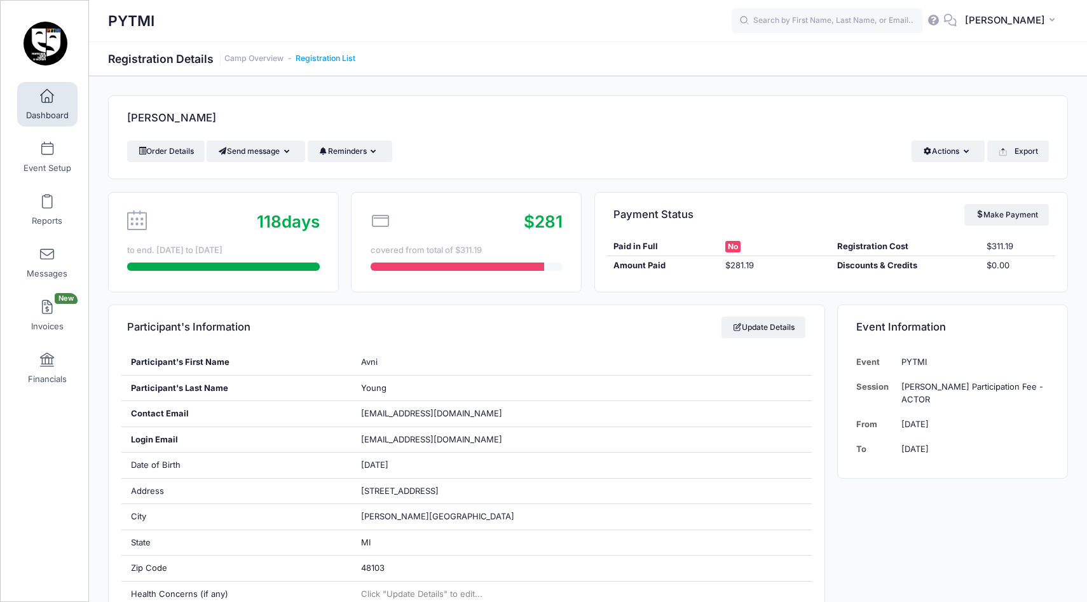
click at [313, 56] on link "Registration List" at bounding box center [326, 59] width 60 height 10
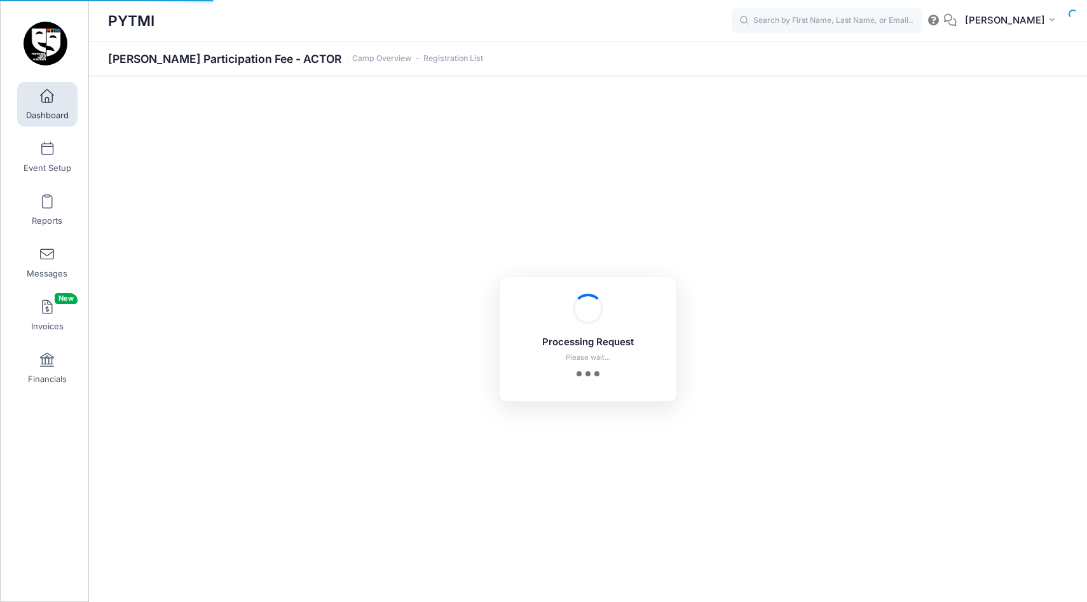
select select "10"
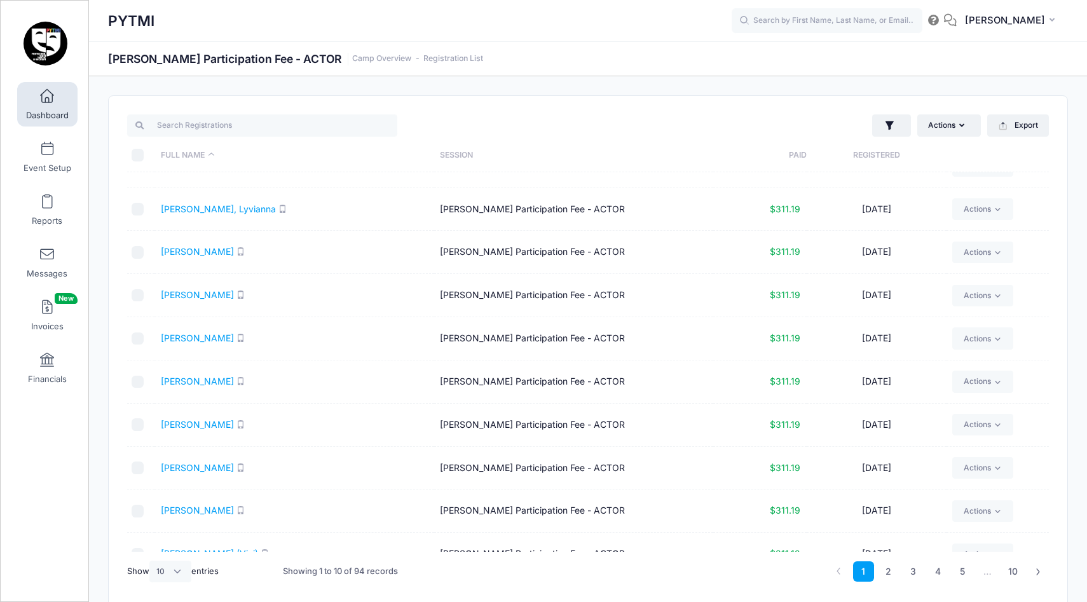
scroll to position [51, 0]
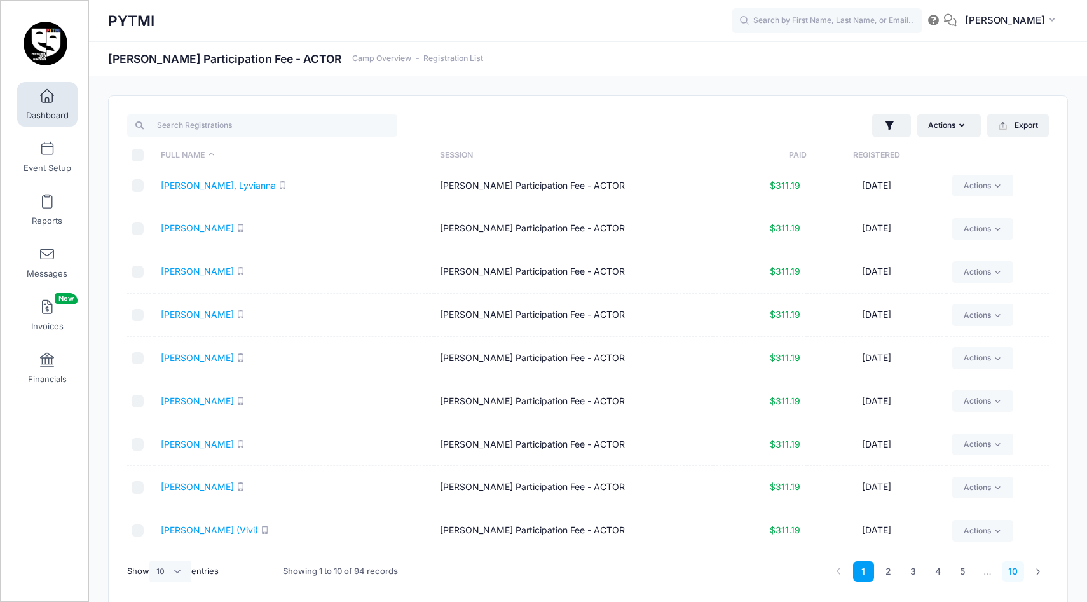
click at [1013, 567] on link "10" at bounding box center [1013, 571] width 22 height 21
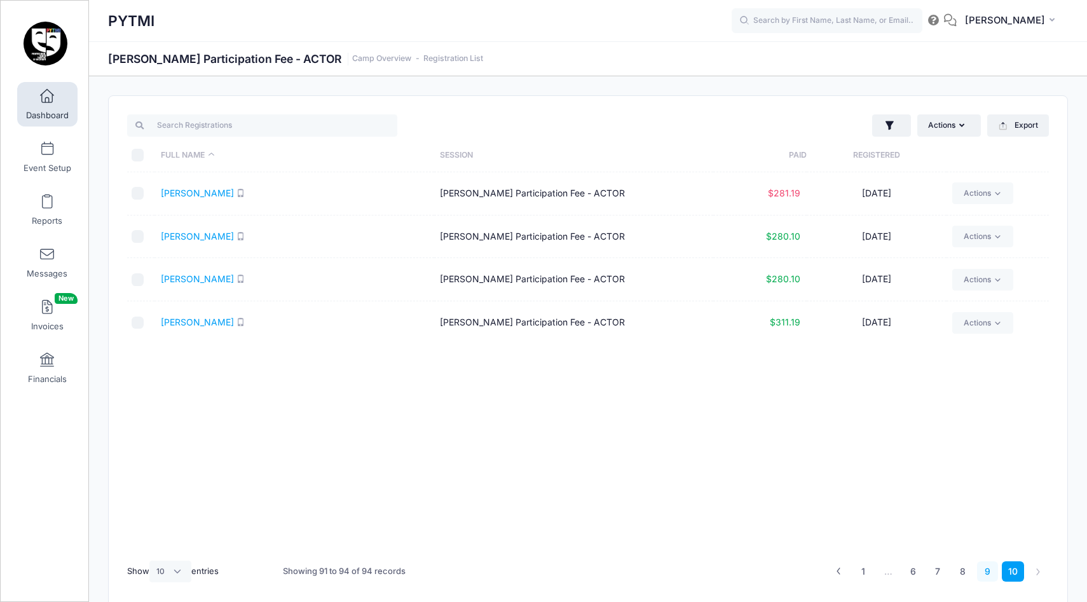
click at [986, 568] on link "9" at bounding box center [987, 571] width 21 height 21
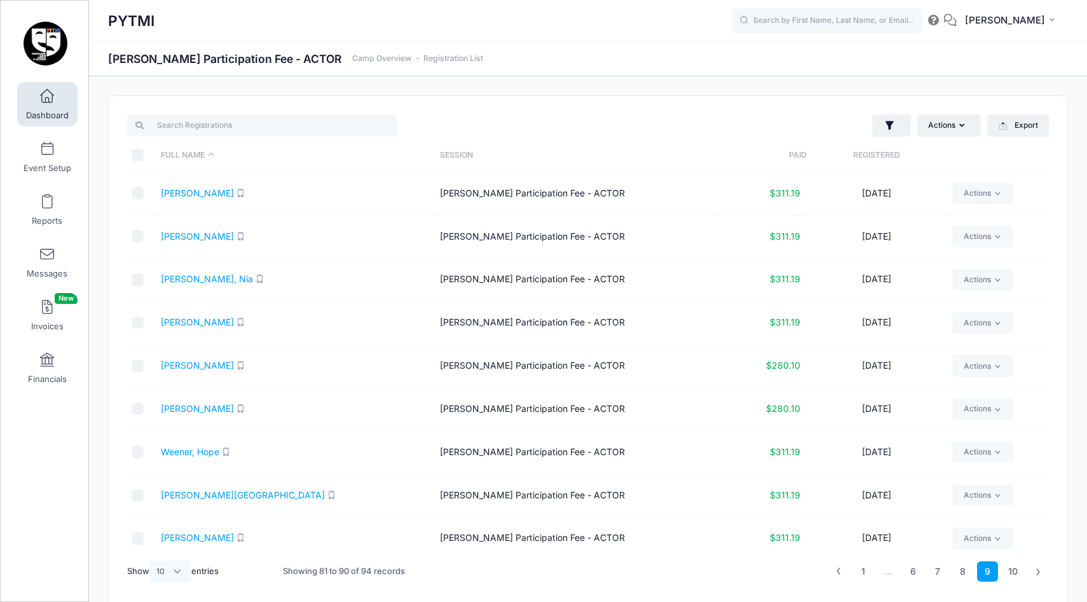
scroll to position [51, 0]
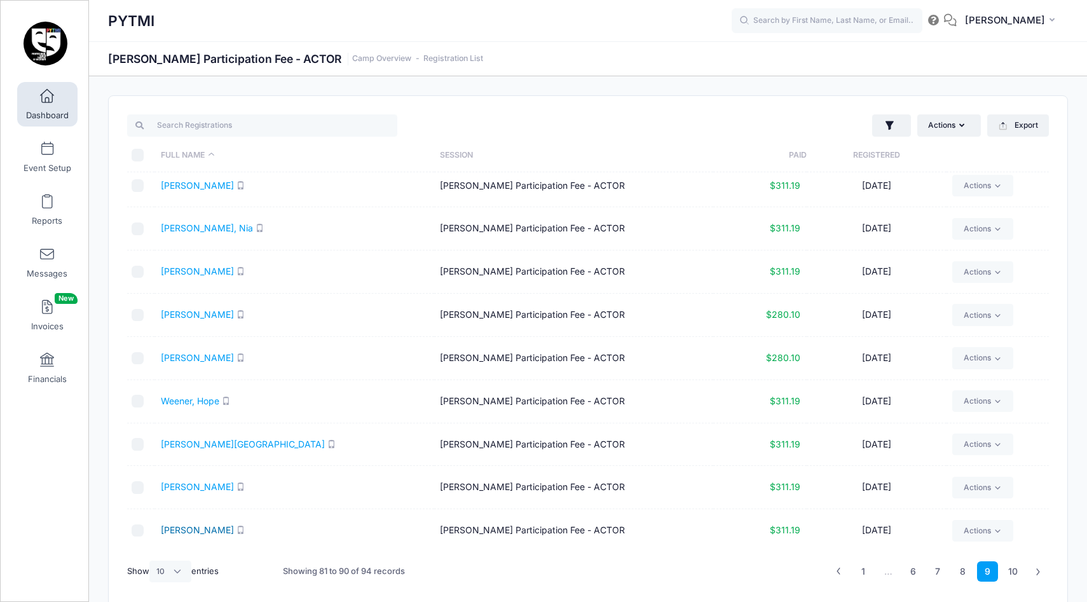
click at [173, 527] on link "[PERSON_NAME]" at bounding box center [197, 529] width 73 height 11
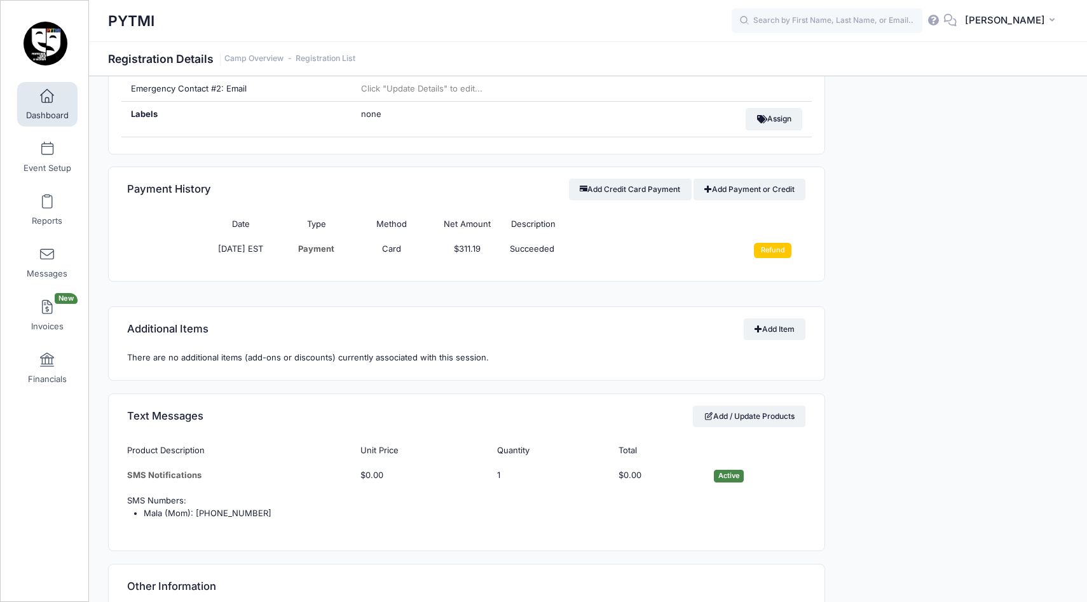
scroll to position [786, 0]
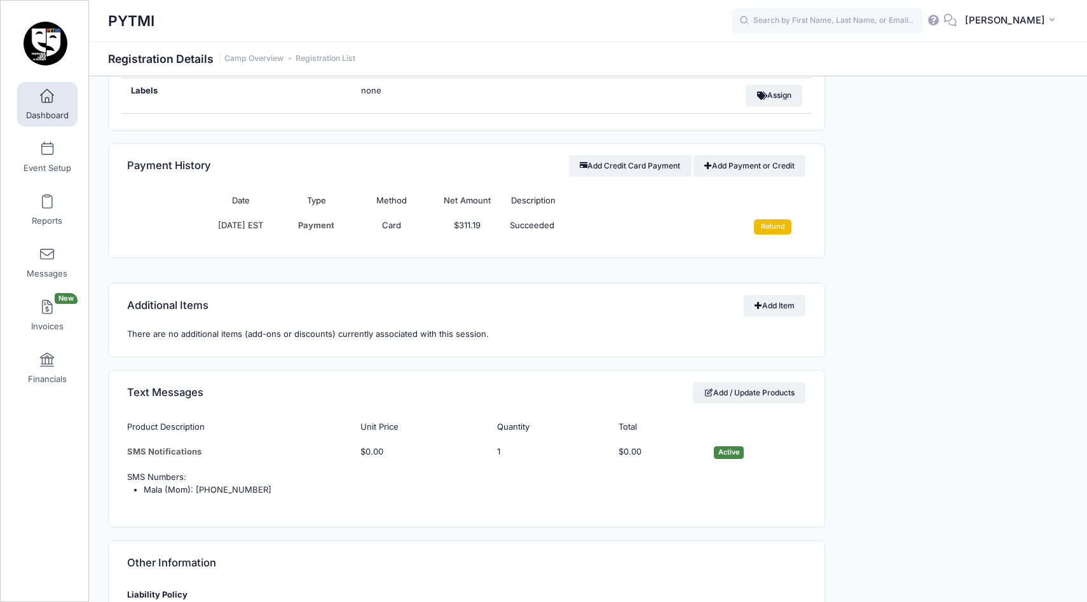
click at [770, 229] on input "Refund" at bounding box center [772, 226] width 37 height 15
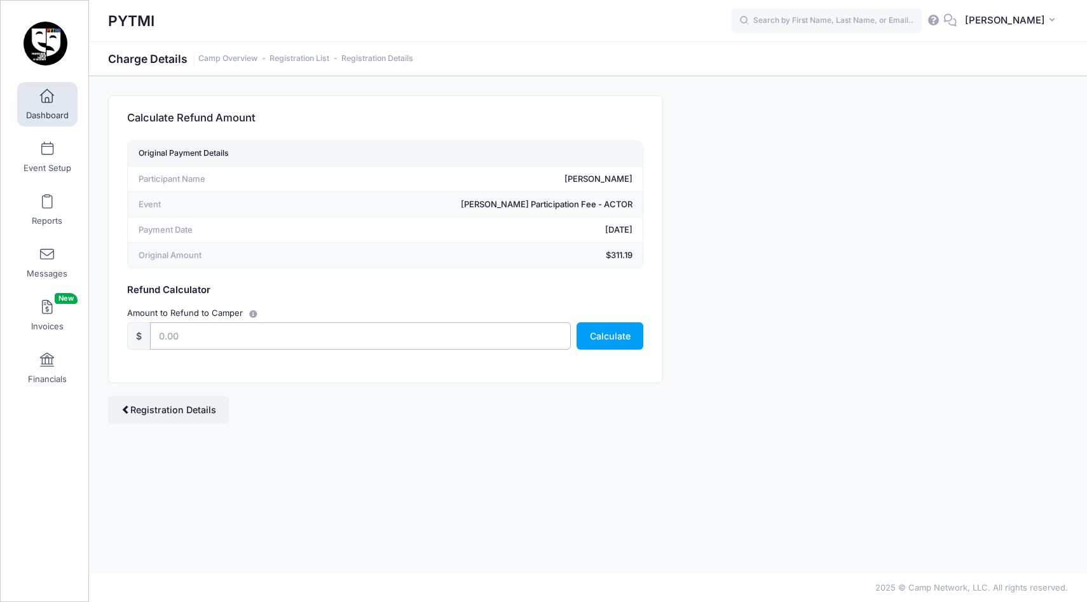
click at [221, 336] on input "text" at bounding box center [360, 335] width 420 height 27
type input "30"
click at [615, 337] on button "Calculate" at bounding box center [609, 335] width 67 height 27
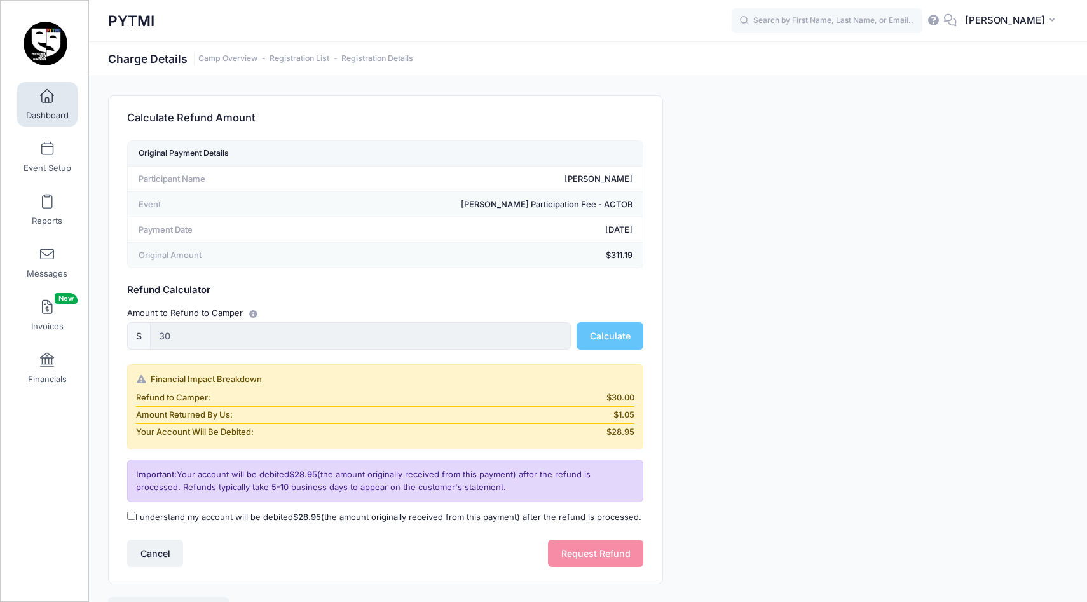
click at [129, 517] on input "I understand my account will be debited $28.95 (the amount originally received …" at bounding box center [131, 516] width 8 height 8
checkbox input "true"
click at [617, 555] on button "Request Refund" at bounding box center [595, 553] width 95 height 27
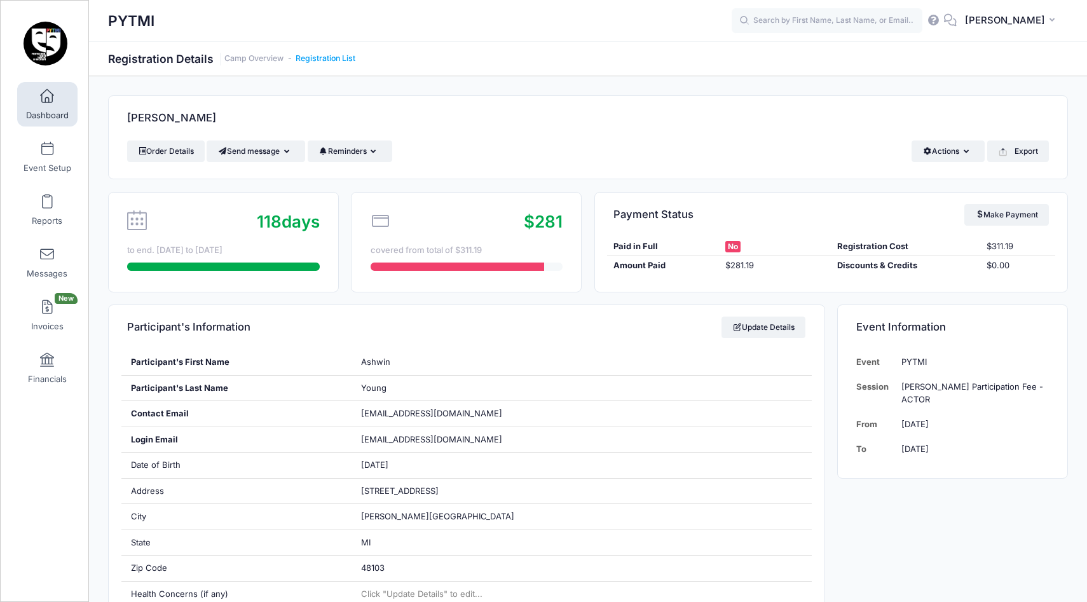
click at [319, 57] on link "Registration List" at bounding box center [326, 59] width 60 height 10
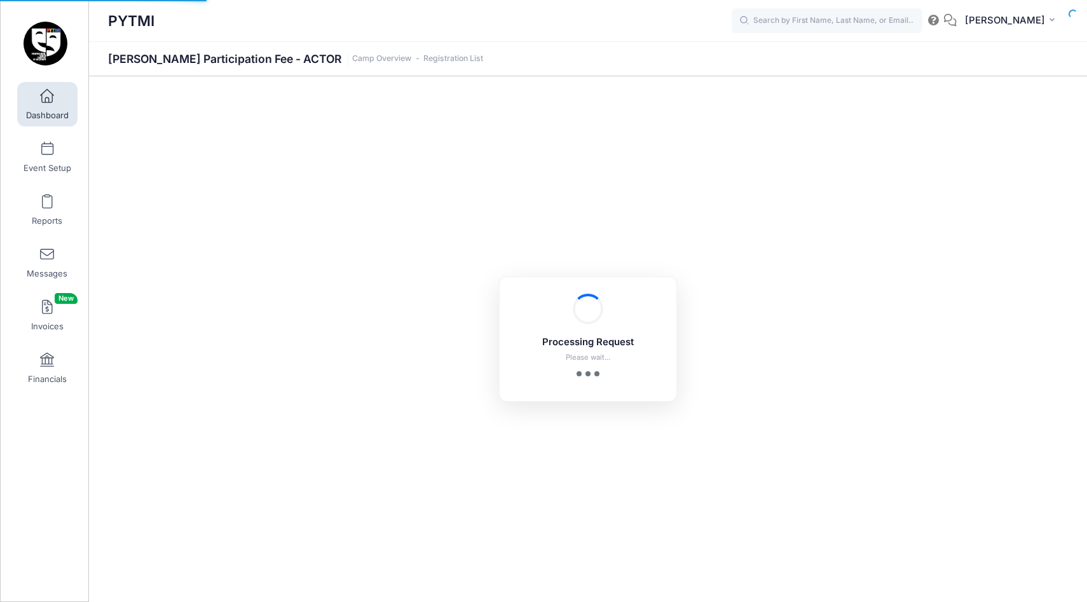
select select "10"
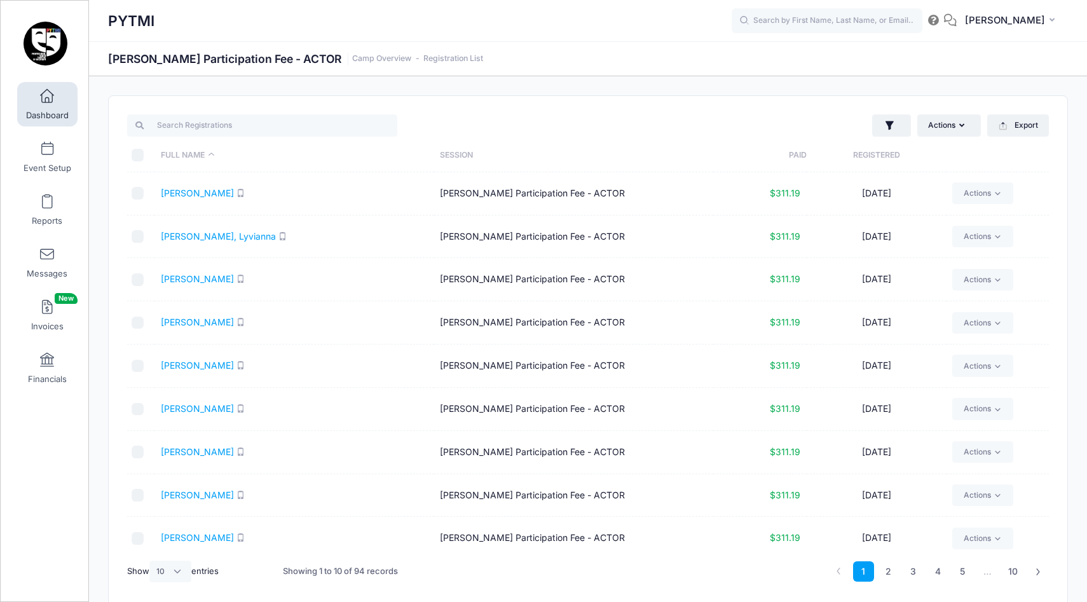
scroll to position [51, 0]
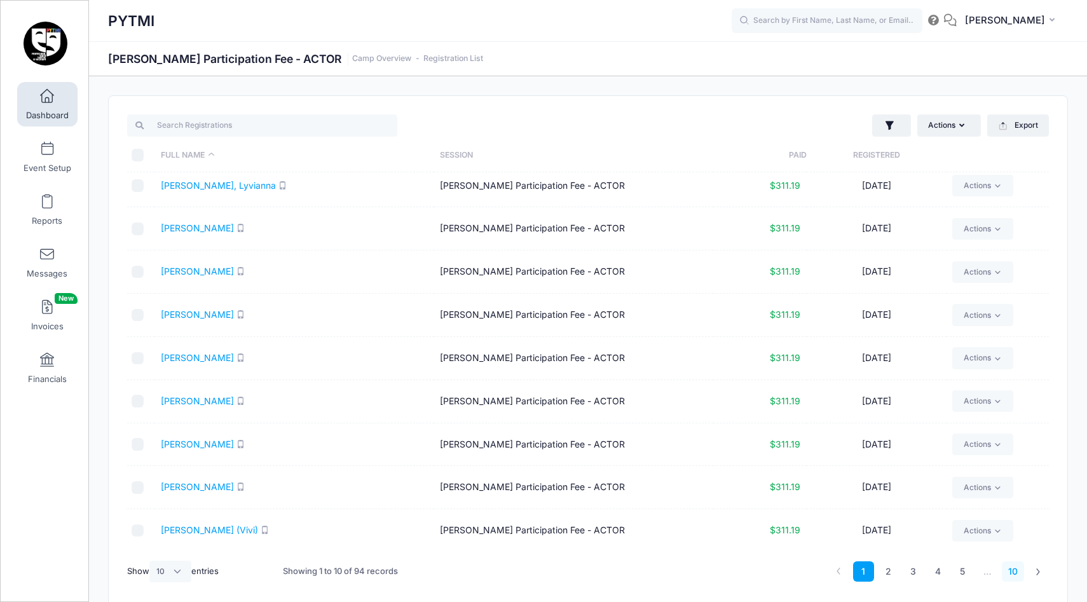
click at [1015, 573] on link "10" at bounding box center [1013, 571] width 22 height 21
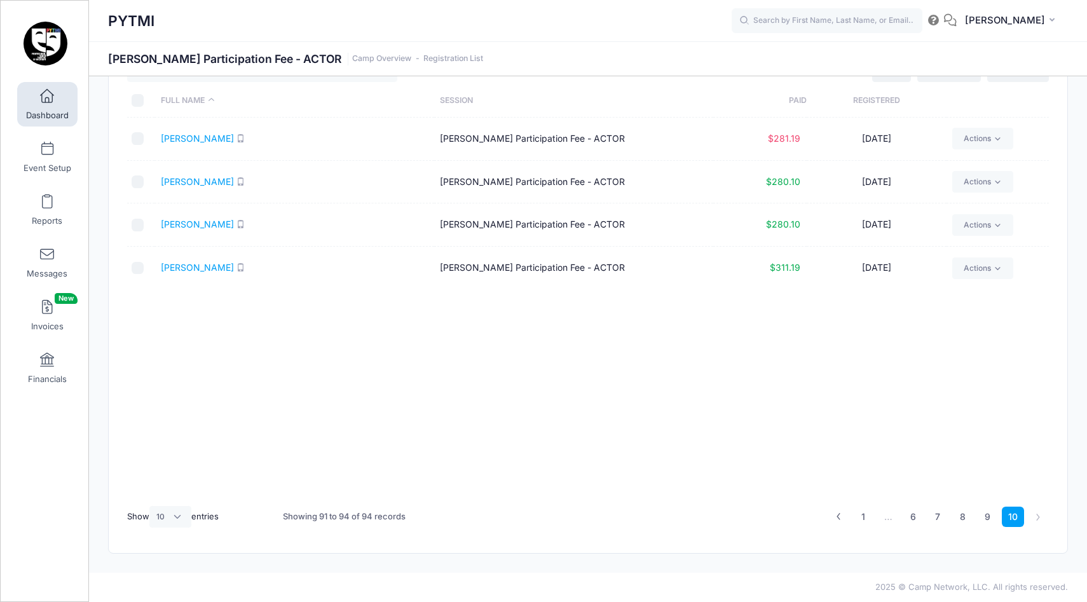
scroll to position [0, 0]
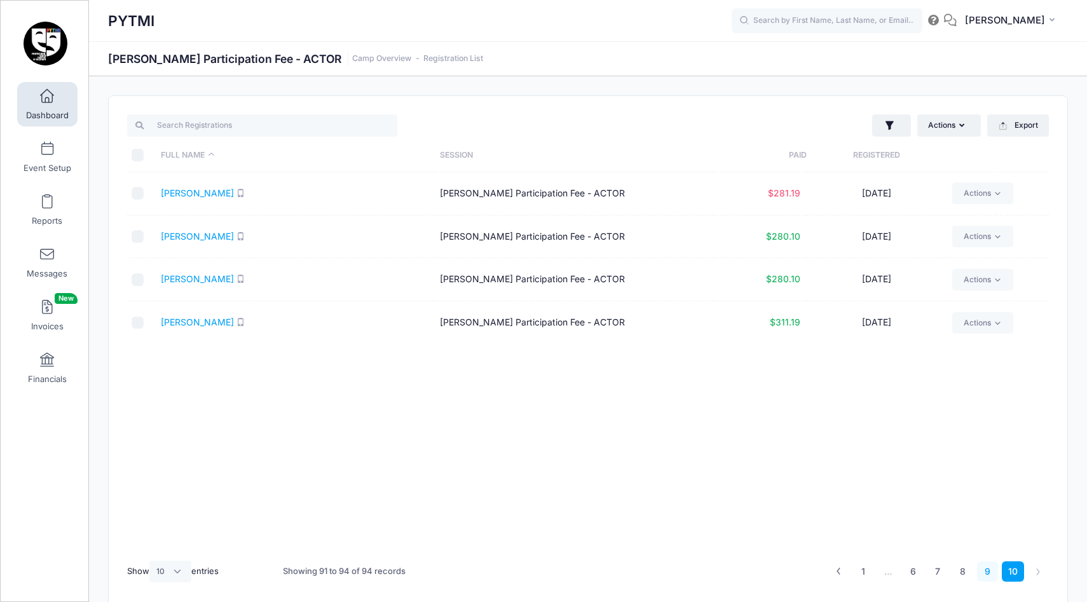
click at [988, 573] on link "9" at bounding box center [987, 571] width 21 height 21
